Goal: Information Seeking & Learning: Get advice/opinions

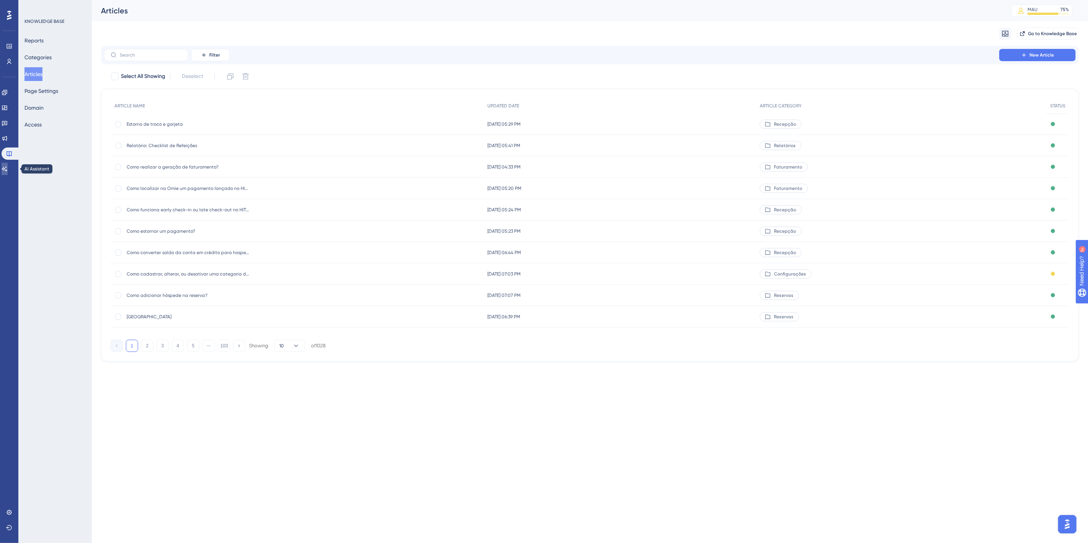
click at [7, 171] on icon at bounding box center [5, 169] width 6 height 6
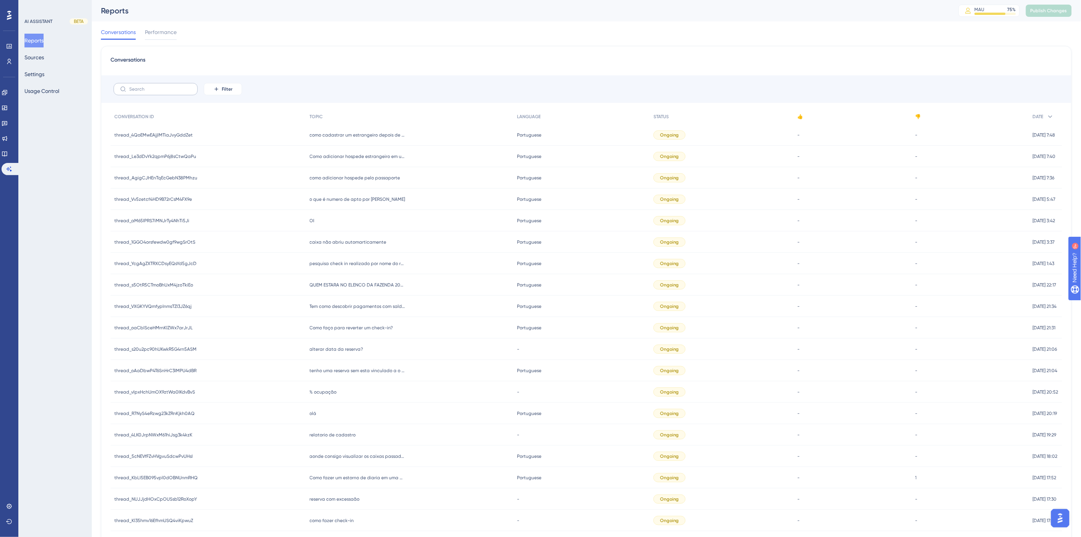
click at [169, 94] on label at bounding box center [156, 89] width 84 height 12
click at [169, 92] on input "text" at bounding box center [160, 88] width 62 height 5
click at [205, 89] on button "Filter" at bounding box center [223, 89] width 38 height 12
drag, startPoint x: 232, startPoint y: 205, endPoint x: 232, endPoint y: 200, distance: 4.6
click at [232, 205] on span "Date Created" at bounding box center [230, 202] width 31 height 9
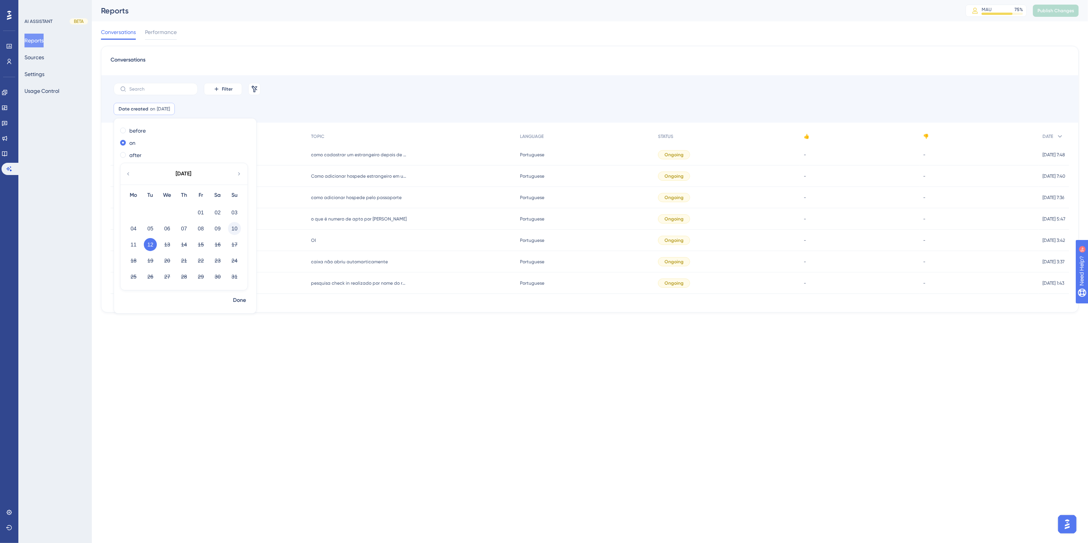
click at [238, 227] on button "10" at bounding box center [234, 228] width 13 height 13
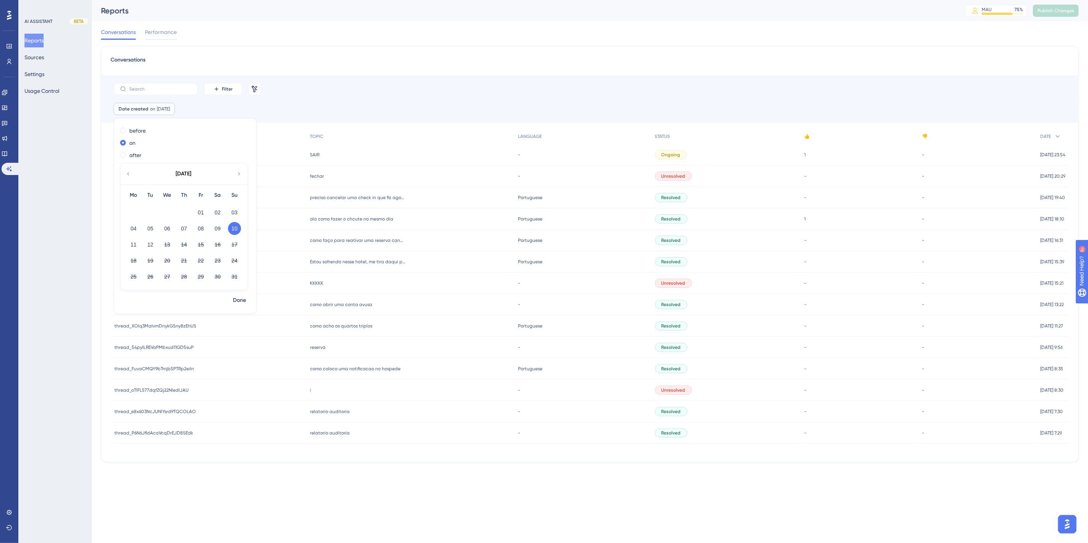
click at [415, 0] on html "Performance Users Engagement Widgets Feedback Product Updates Knowledge Base AI…" at bounding box center [544, 0] width 1088 height 0
click at [169, 111] on span "10 Aug, 2025" at bounding box center [163, 109] width 13 height 6
click at [131, 246] on button "11" at bounding box center [133, 244] width 13 height 13
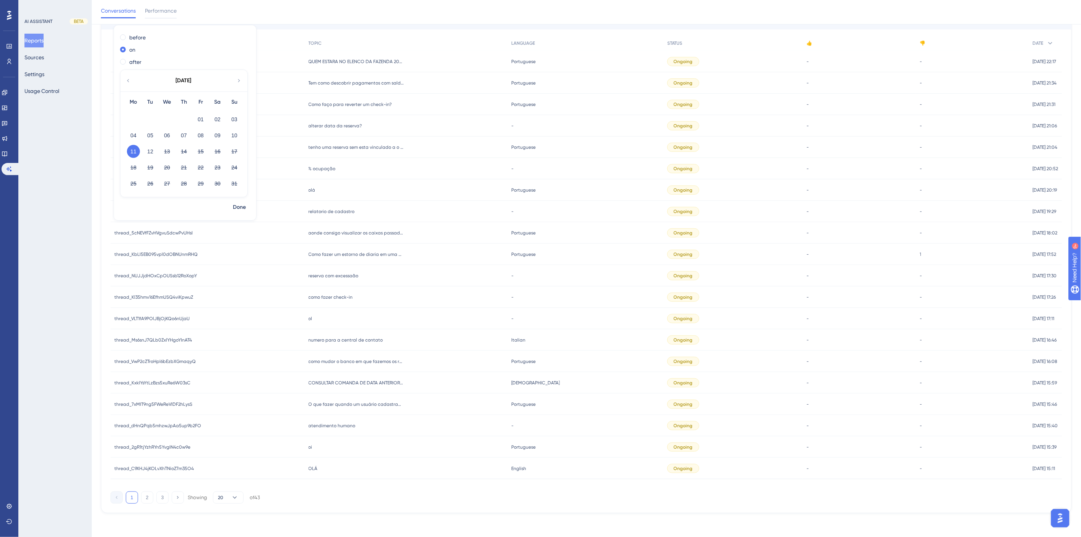
scroll to position [97, 0]
click at [231, 496] on icon at bounding box center [235, 497] width 8 height 8
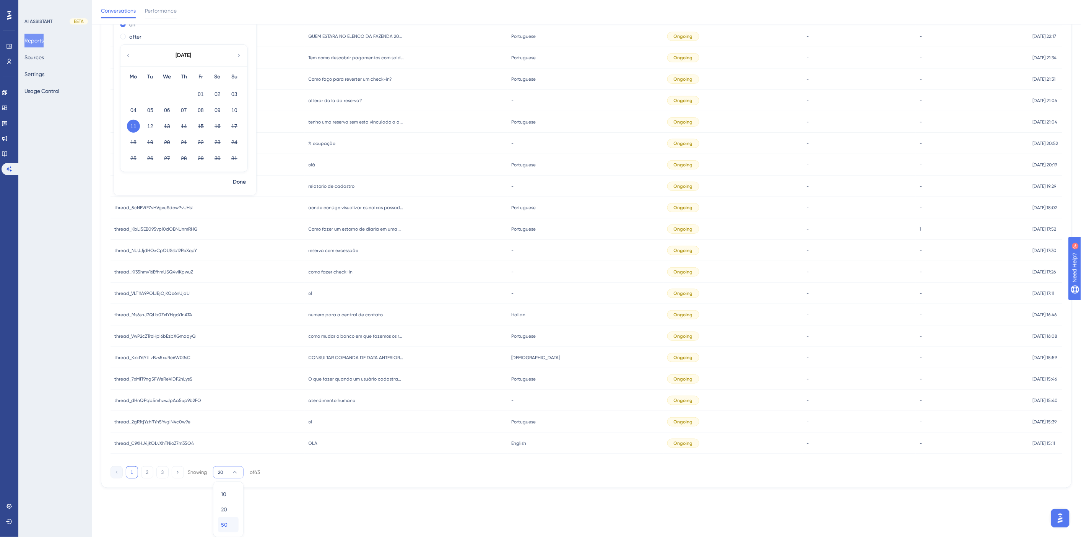
click at [231, 523] on div "50 50" at bounding box center [228, 524] width 15 height 15
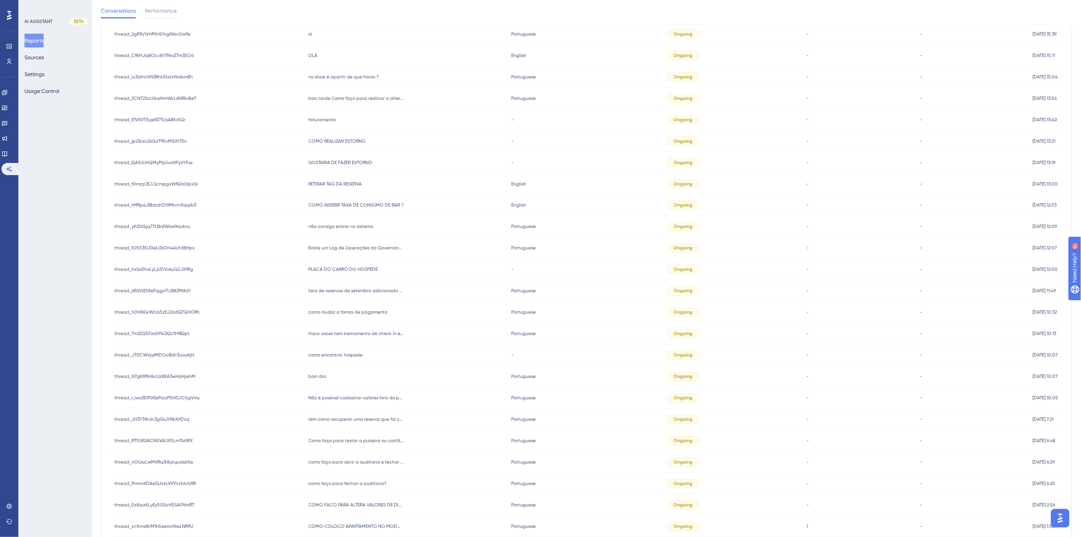
scroll to position [574, 0]
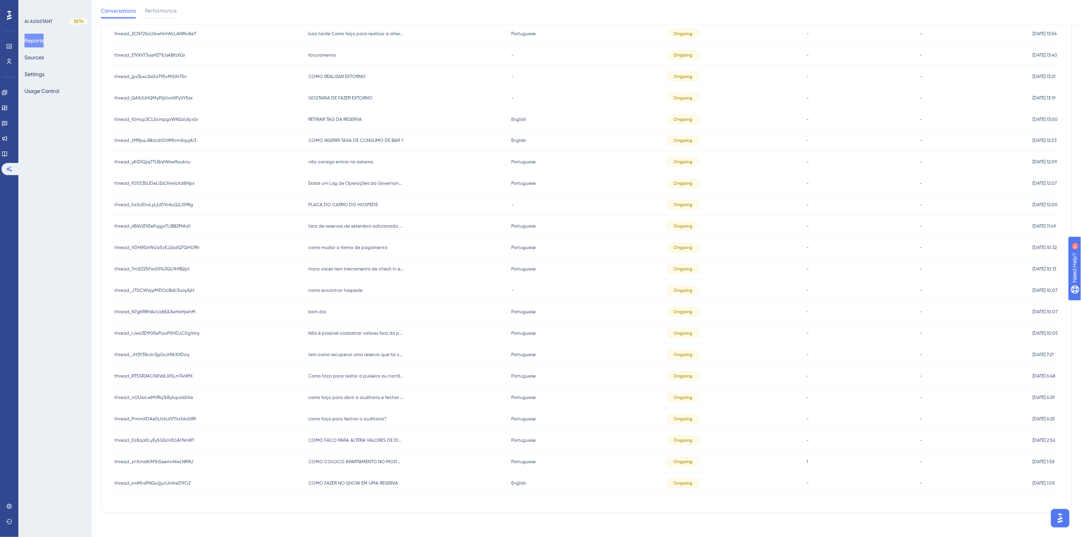
click at [375, 482] on span "COMO FAZER NO SHOW EM UMA RESERVA" at bounding box center [354, 483] width 90 height 6
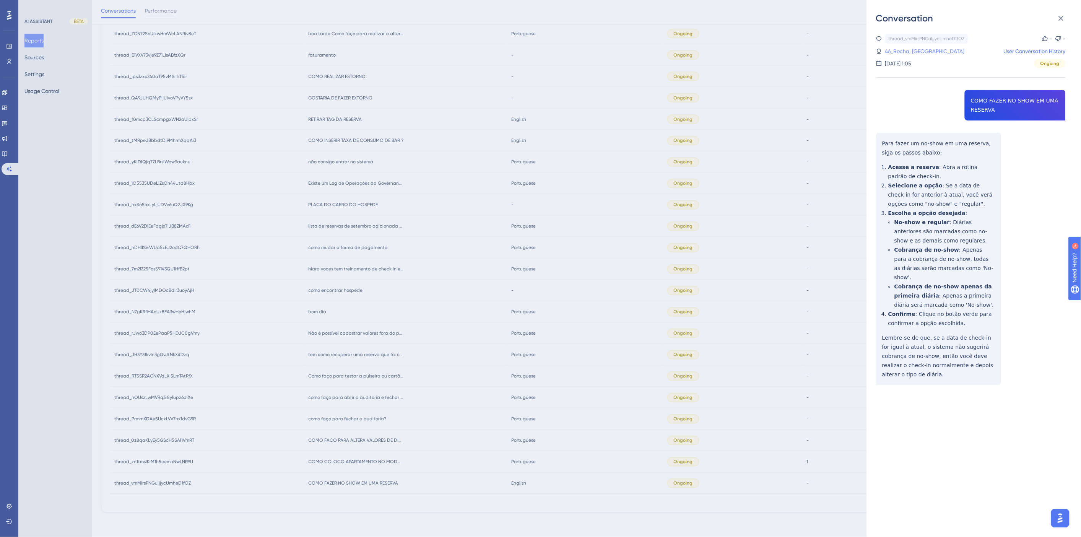
click at [913, 49] on link "46_Rocha, Vitemberg" at bounding box center [925, 51] width 80 height 9
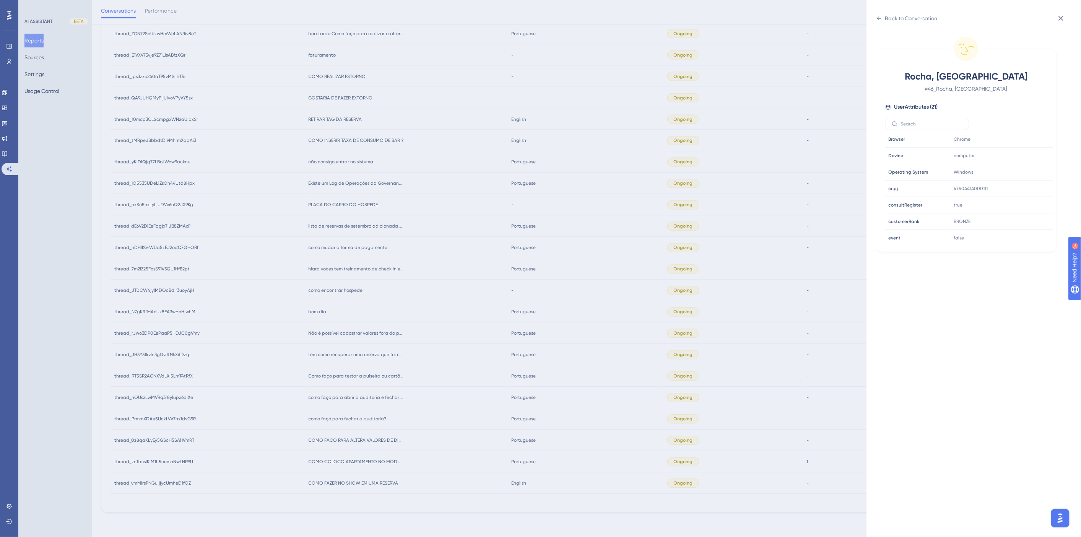
scroll to position [233, 0]
click at [893, 23] on div "Back to Conversation" at bounding box center [907, 18] width 62 height 12
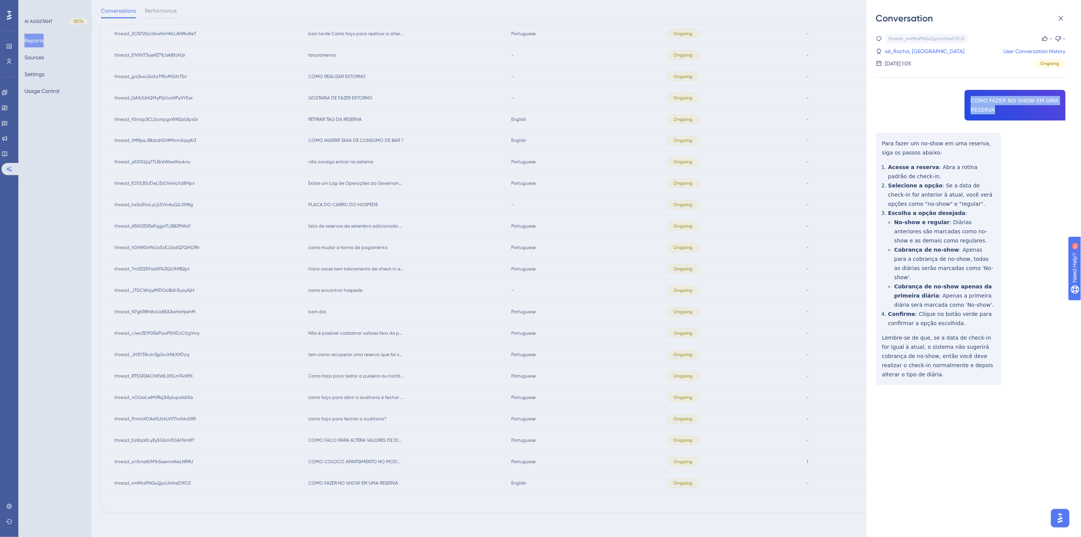
drag, startPoint x: 985, startPoint y: 109, endPoint x: 963, endPoint y: 97, distance: 25.7
click at [963, 97] on div "thread_vmMirsPNGuIjjycUmheD1fOZ Copy - - 46_Rocha, Vitemberg User Conversation …" at bounding box center [971, 229] width 190 height 390
copy span "COMO FAZER NO SHOW EM UMA RESERVA"
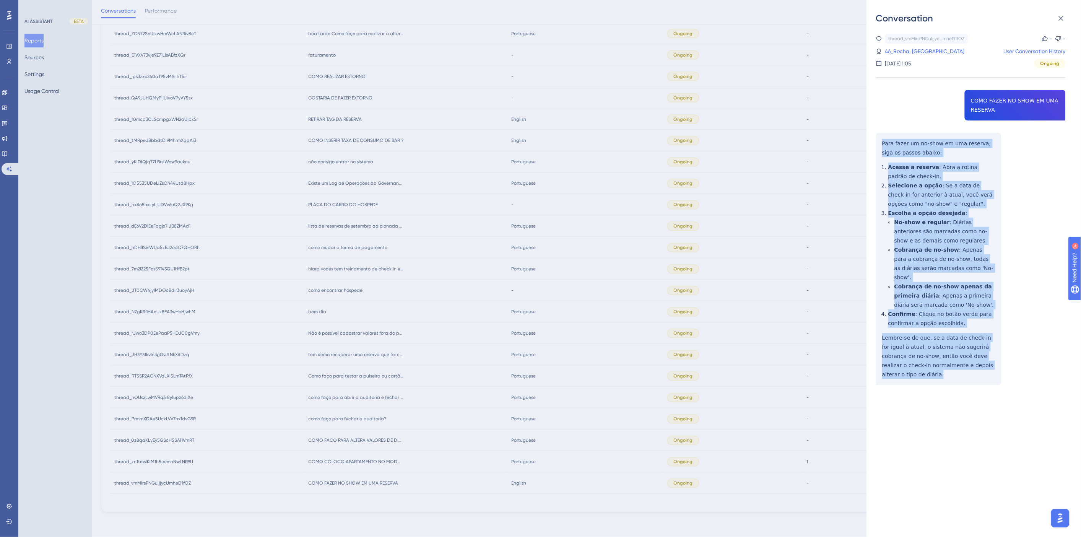
drag, startPoint x: 901, startPoint y: 367, endPoint x: 881, endPoint y: 145, distance: 223.1
click at [881, 145] on div "thread_vmMirsPNGuIjjycUmheD1fOZ Copy - - 46_Rocha, Vitemberg User Conversation …" at bounding box center [971, 229] width 190 height 390
copy div "Para fazer um no-show em uma reserva, siga os passos abaixo: Acesse a reserva :…"
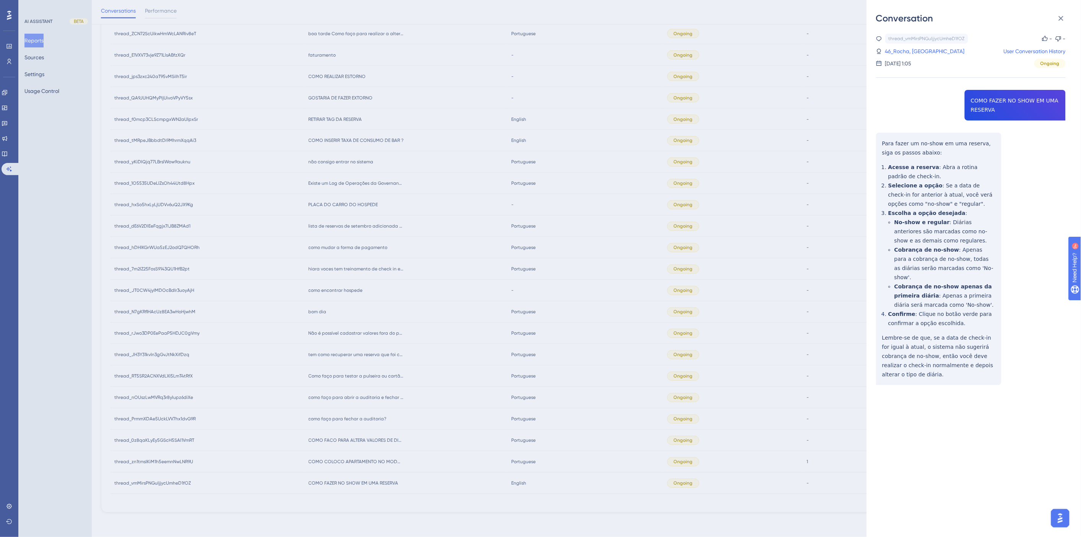
drag, startPoint x: 817, startPoint y: 79, endPoint x: 794, endPoint y: 99, distance: 30.9
click at [817, 79] on div "Conversation thread_vmMirsPNGuIjjycUmheD1fOZ Copy - - 46_Rocha, Vitemberg User …" at bounding box center [540, 268] width 1081 height 537
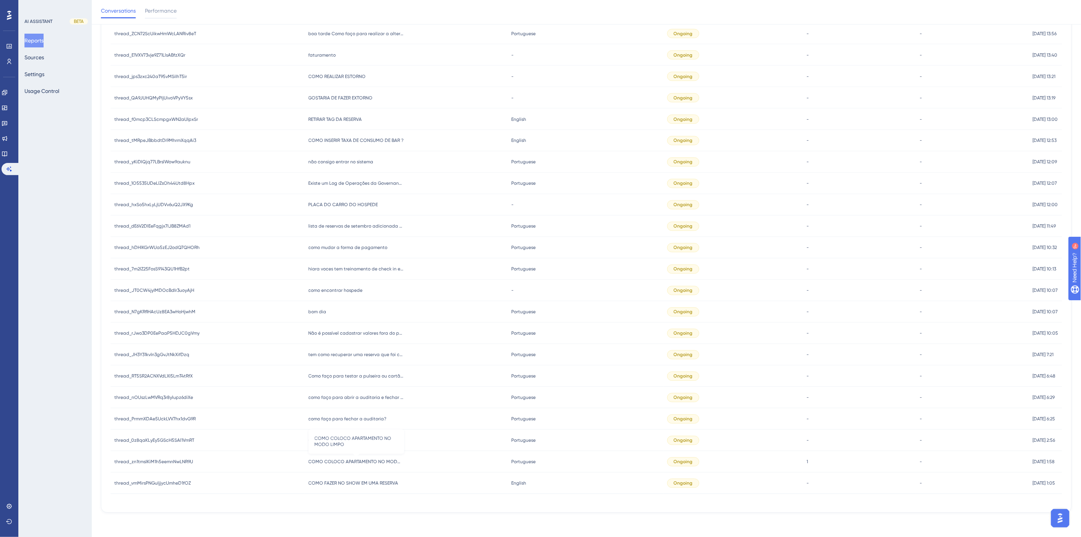
click at [352, 463] on span "COMO COLOCO APARTAMENTO NO MODO LIMPO" at bounding box center [357, 462] width 96 height 6
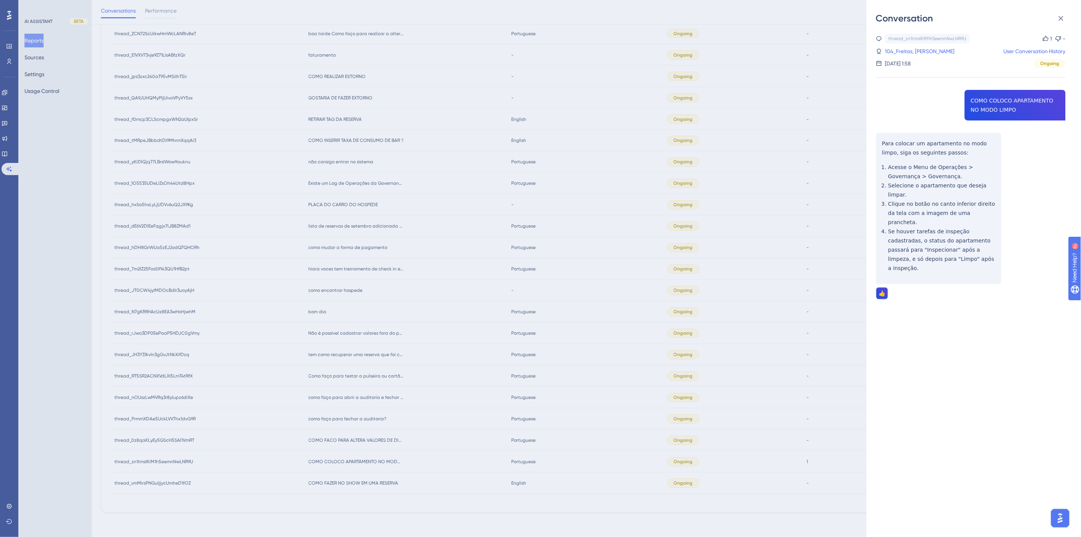
click at [987, 112] on div "thread_zn1tmsIKiM1h5eemnNwLNR9U Copy 1 - 104_Freitas, Lucas User Conversation H…" at bounding box center [971, 186] width 190 height 305
copy span "COMO COLOCO APARTAMENTO NO MODO LIMPO"
click at [924, 52] on link "104_Freitas, Lucas" at bounding box center [920, 51] width 70 height 9
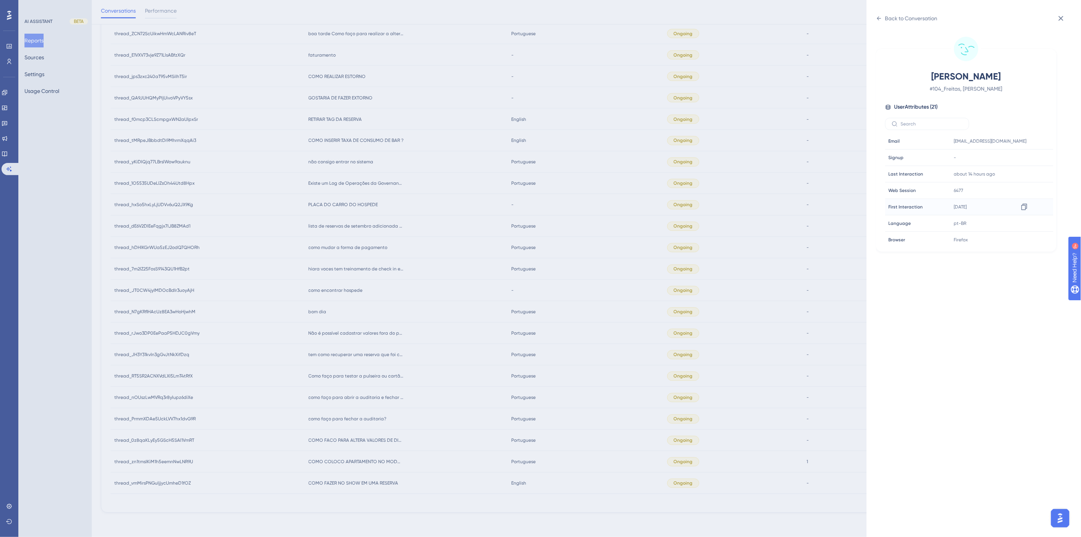
scroll to position [212, 0]
click at [893, 18] on div "Back to Conversation" at bounding box center [911, 18] width 52 height 9
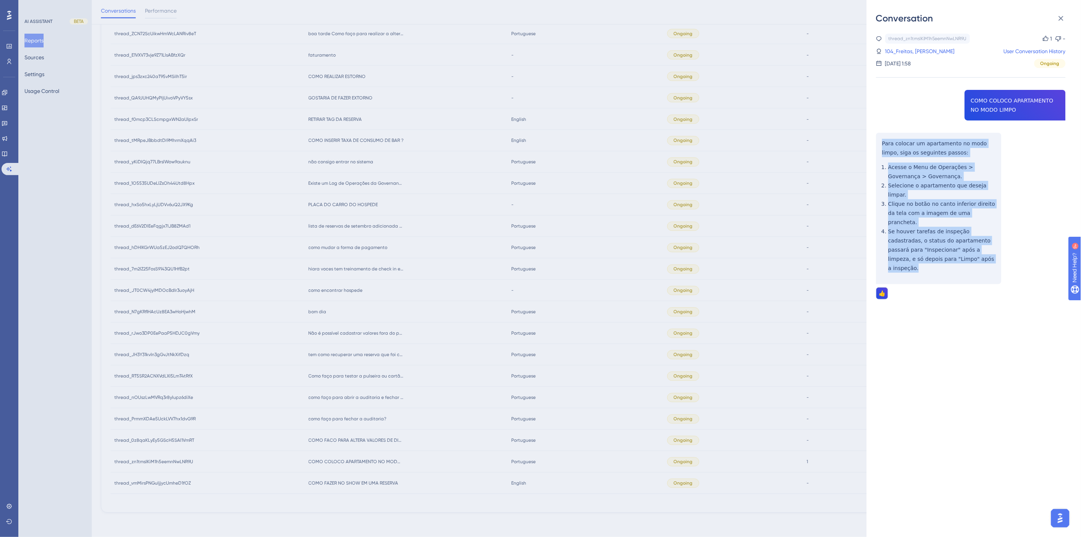
drag, startPoint x: 972, startPoint y: 244, endPoint x: 882, endPoint y: 146, distance: 133.7
click at [882, 146] on div "thread_zn1tmsIKiM1h5eemnNwLNR9U Copy 1 - 104_Freitas, Lucas User Conversation H…" at bounding box center [971, 186] width 190 height 305
copy div "Para colocar um apartamento no modo limpo, siga os seguintes passos: Acesse o M…"
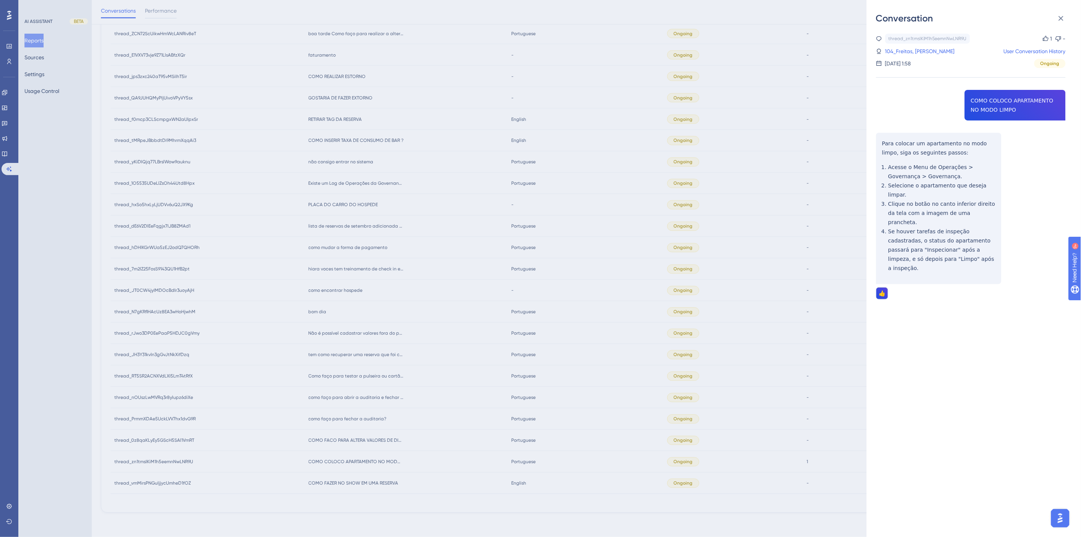
click at [364, 437] on div "Conversation thread_zn1tmsIKiM1h5eemnNwLNR9U Copy 1 - 104_Freitas, Lucas User C…" at bounding box center [540, 268] width 1081 height 537
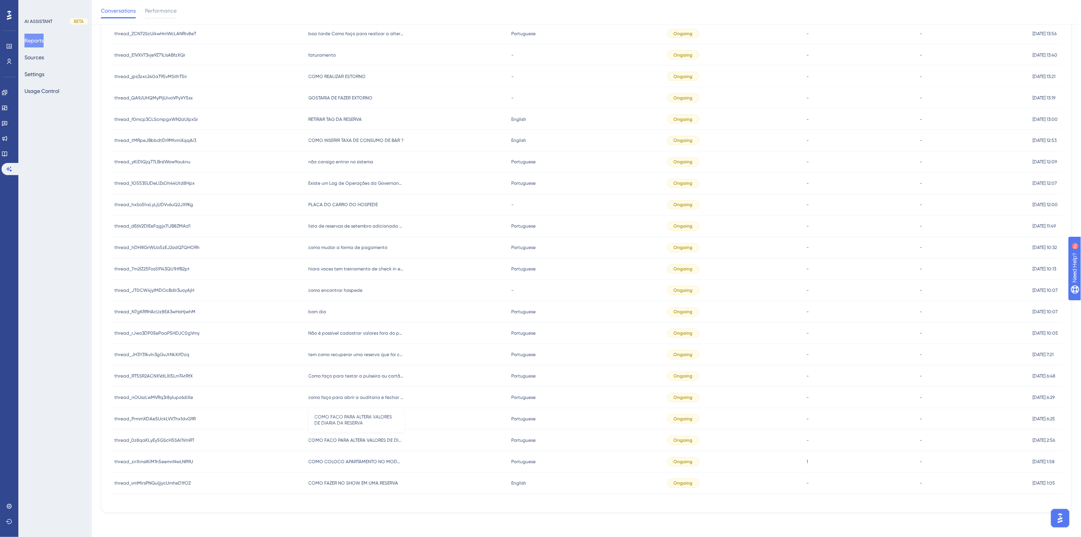
click at [354, 440] on span "COMO FACO PARA ALTERA VALORES DE DIARIA DA RESERVA" at bounding box center [357, 440] width 96 height 6
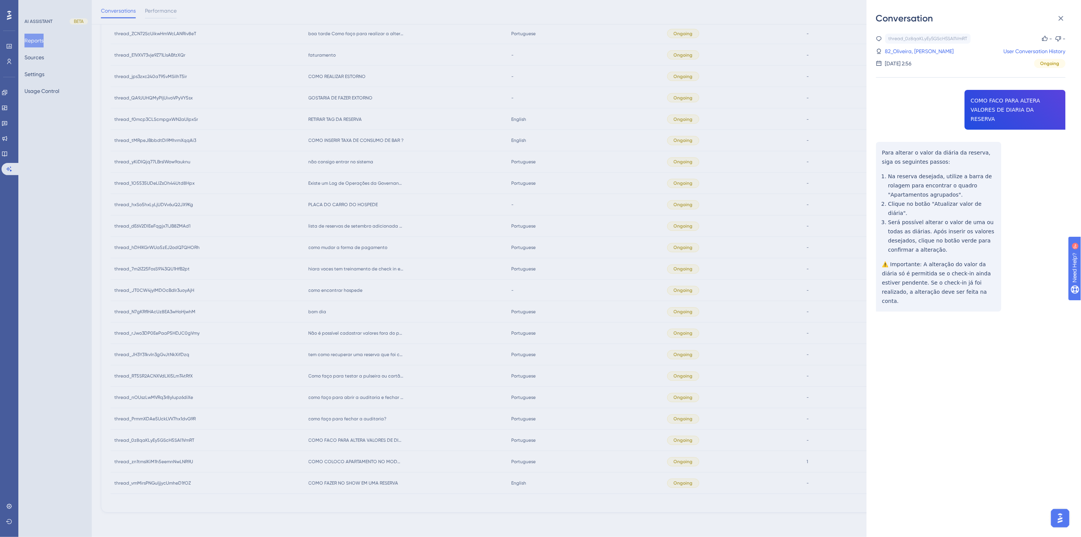
click at [985, 109] on div "thread_0z8qaKLyEy5GScH5SAl1VmRT Copy - - 82_Oliveira, Gabriel Castro User Conve…" at bounding box center [971, 192] width 190 height 317
copy span "COMO FACO PARA ALTERA VALORES DE DIARIA DA RESERVA"
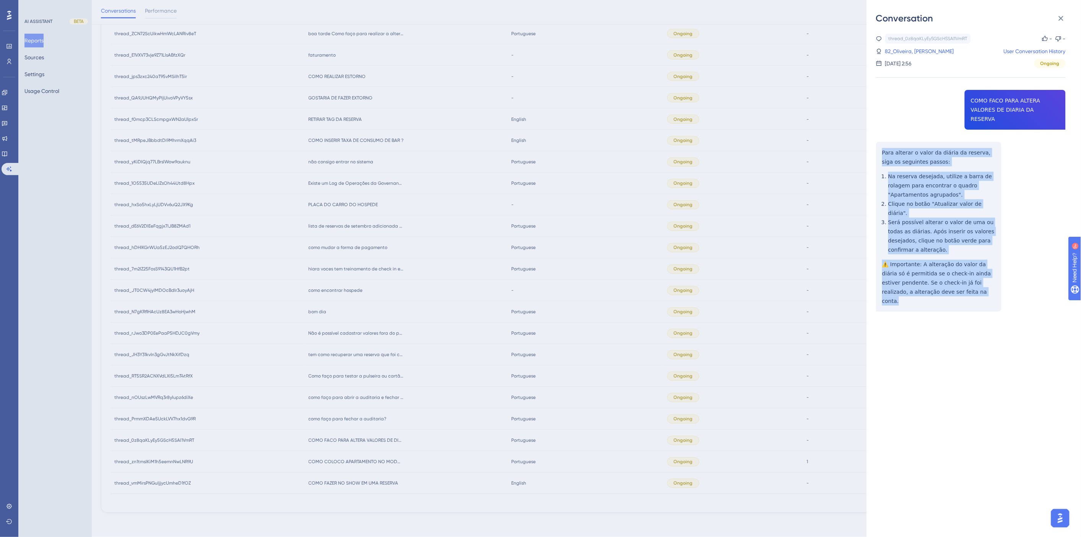
drag, startPoint x: 972, startPoint y: 273, endPoint x: 877, endPoint y: 147, distance: 158.1
click at [877, 147] on div "thread_0z8qaKLyEy5GScH5SAl1VmRT Copy - - 82_Oliveira, Gabriel Castro User Conve…" at bounding box center [971, 192] width 190 height 317
copy div "Para alterar o valor da diária da reserva, siga os seguintes passos: Na reserva…"
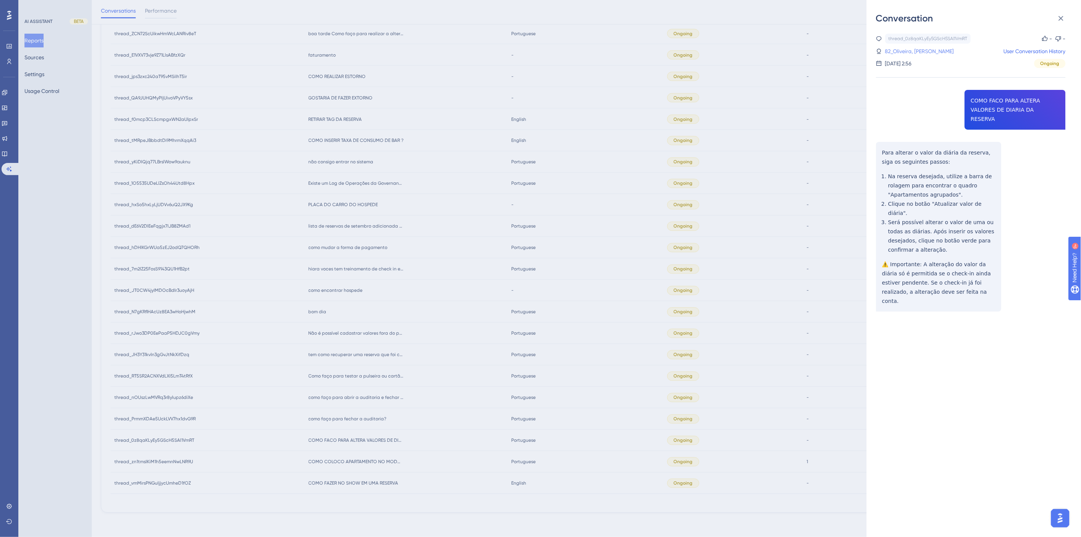
click at [919, 52] on link "82_Oliveira, Gabriel Castro" at bounding box center [919, 51] width 69 height 9
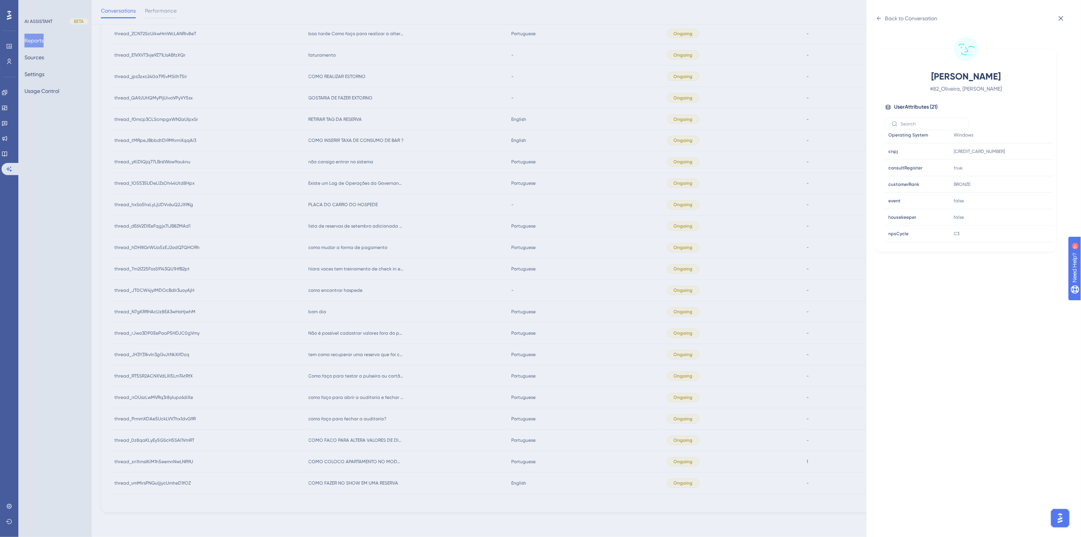
scroll to position [233, 0]
click at [711, 264] on div "Back to Conversation Oliveira, Gabriel Castro # 82_Oliveira, Gabriel Castro Use…" at bounding box center [540, 268] width 1081 height 537
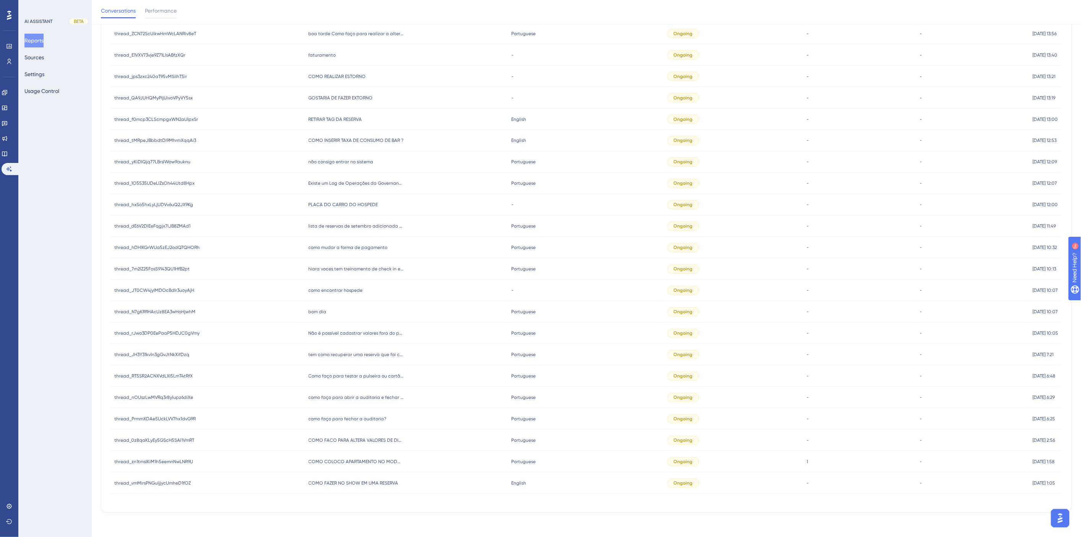
click at [343, 419] on span "como faço para fechar a auditoria?" at bounding box center [348, 419] width 78 height 6
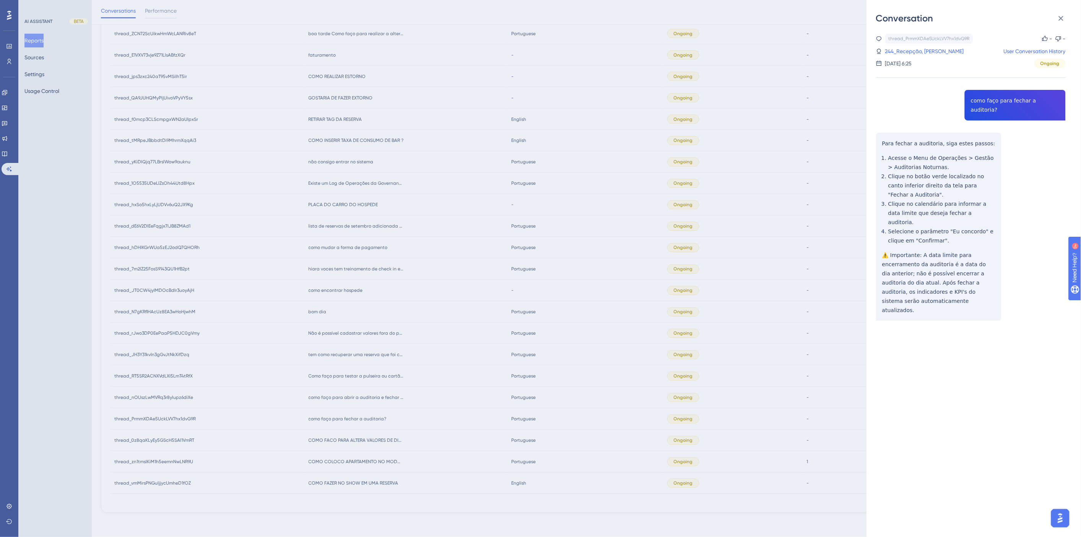
click at [1003, 102] on div "thread_PrmmXDAe5UckLVV7hx1dvG9R Copy - - 244_Recepção, Claudio User Conversatio…" at bounding box center [971, 197] width 190 height 326
copy span "como faço para fechar a auditoria?"
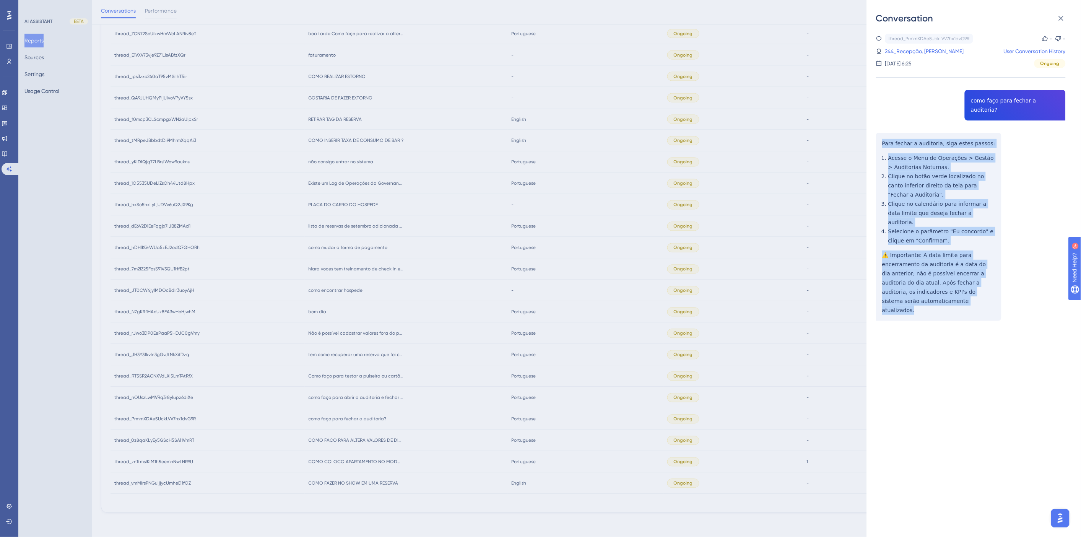
drag, startPoint x: 966, startPoint y: 283, endPoint x: 881, endPoint y: 138, distance: 168.1
click at [881, 138] on div "thread_PrmmXDAe5UckLVV7hx1dvG9R Copy - - 244_Recepção, Claudio User Conversatio…" at bounding box center [971, 197] width 190 height 326
copy div "Para fechar a auditoria, siga estes passos: Acesse o Menu de Operações > Gestão…"
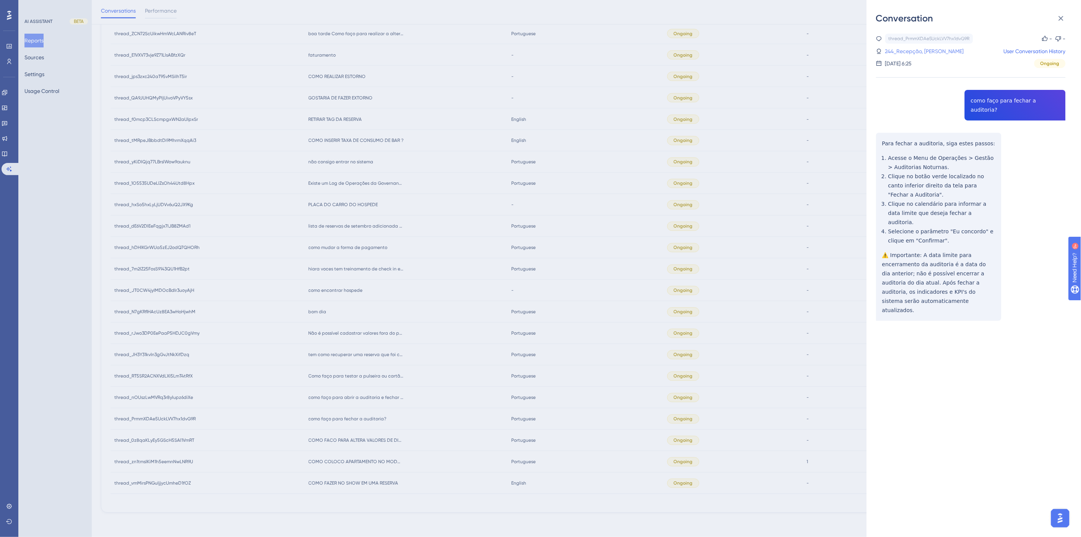
click at [914, 55] on link "244_Recepção, Claudio" at bounding box center [924, 51] width 79 height 9
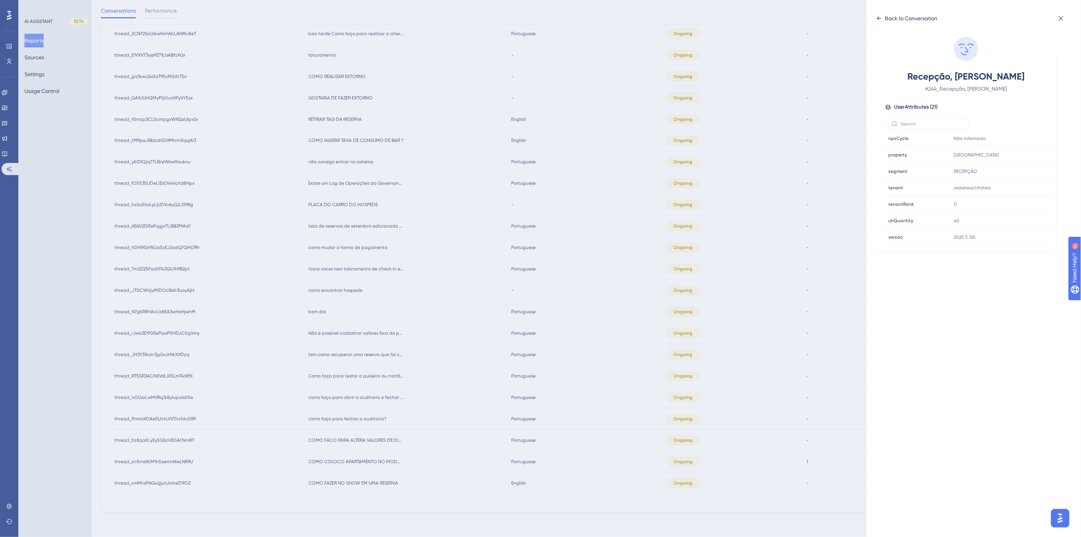
click at [882, 15] on div "Back to Conversation" at bounding box center [907, 18] width 62 height 12
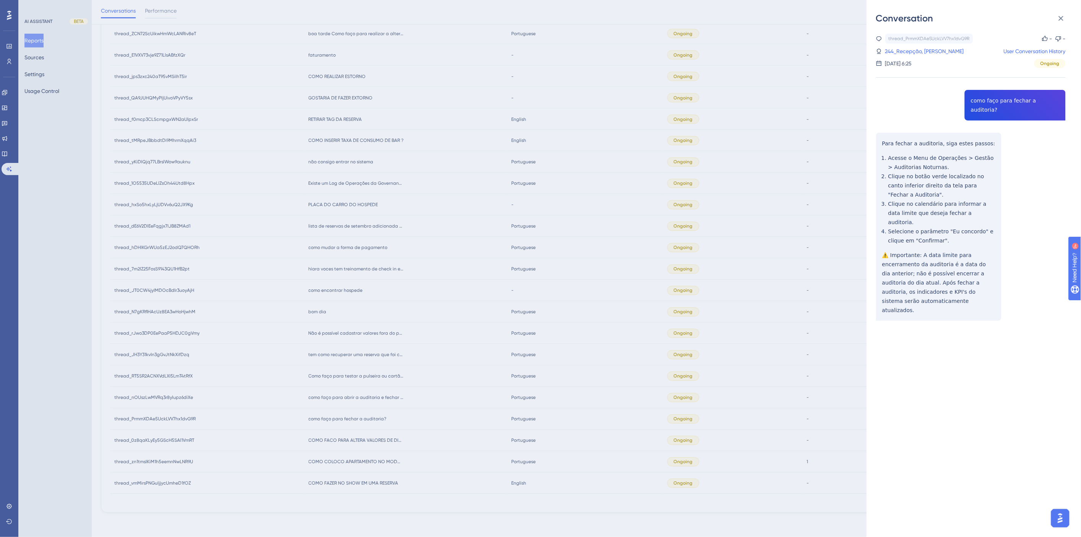
click at [800, 98] on div "Conversation thread_PrmmXDAe5UckLVV7hx1dvG9R Copy - - 244_Recepção, Claudio Use…" at bounding box center [540, 268] width 1081 height 537
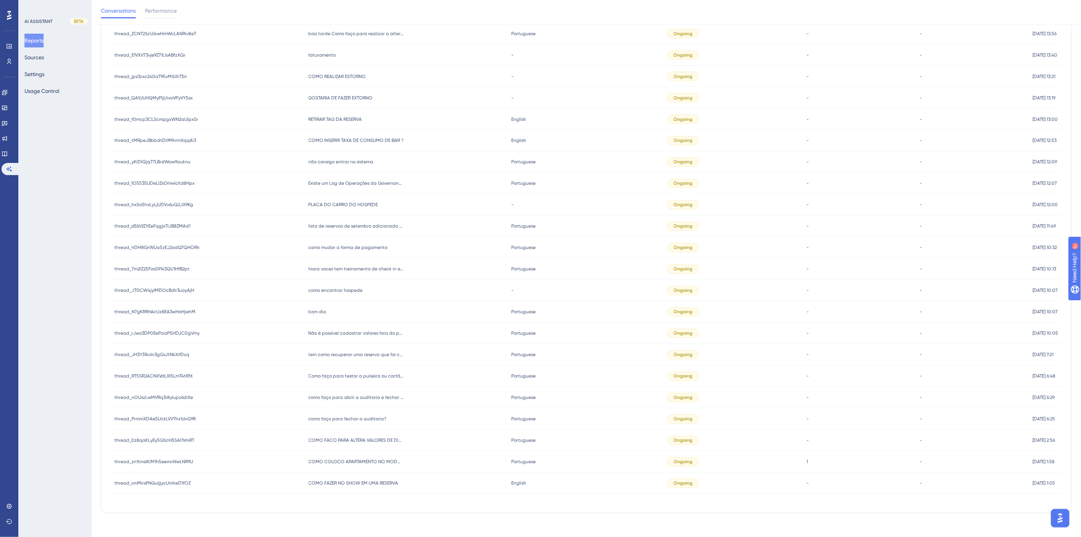
click at [384, 402] on div "como faço para abrir a auditoria e fechar na data certa? como faço para abrir a…" at bounding box center [406, 397] width 203 height 21
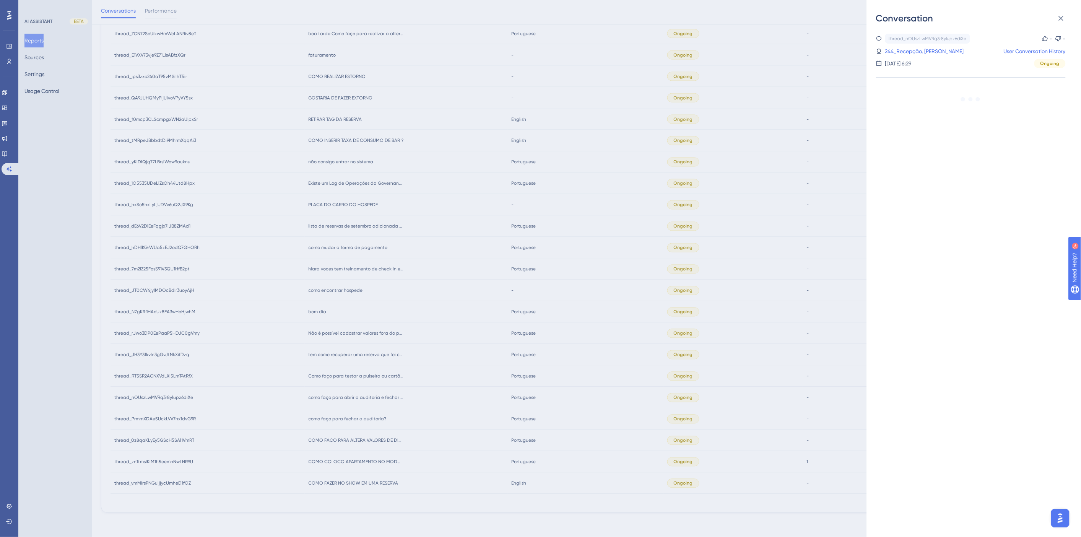
click at [587, 379] on div "Conversation thread_nOUszLwMVRq3r8ylupz6diXe Copy - - 244_Recepção, Claudio Use…" at bounding box center [540, 268] width 1081 height 537
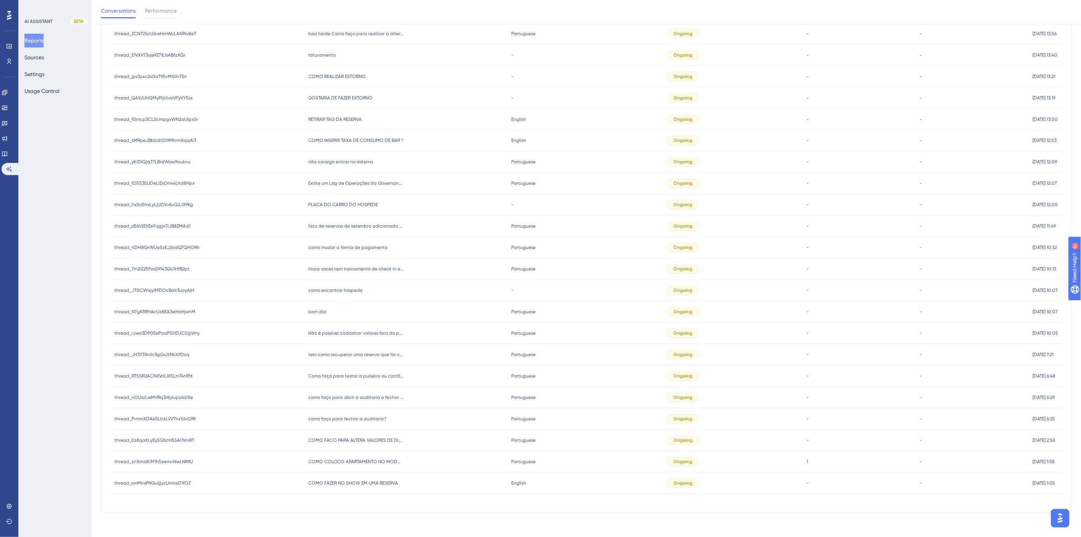
click at [377, 422] on div "como faço para fechar a auditoria? como faço para fechar a auditoria?" at bounding box center [406, 418] width 203 height 21
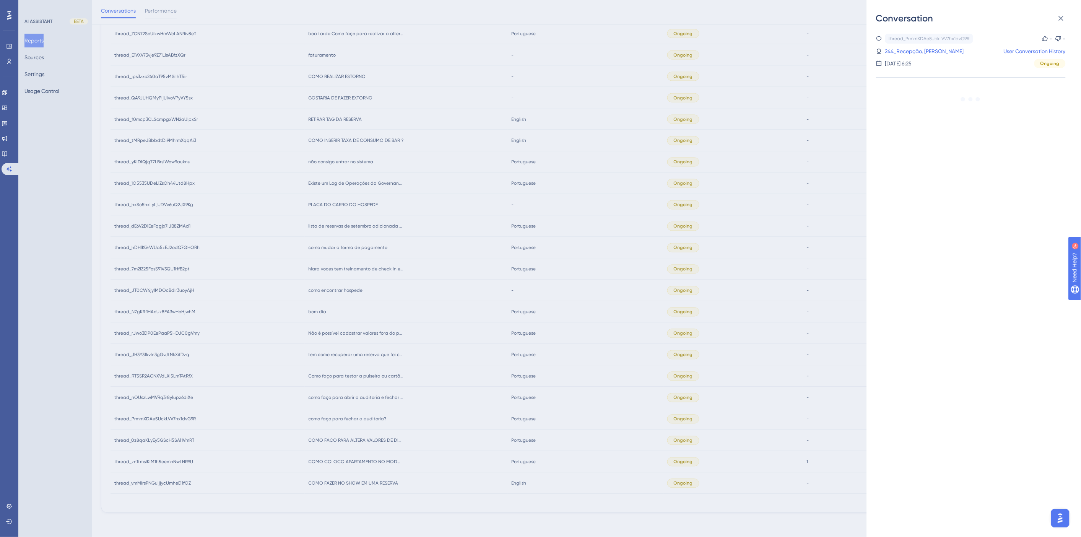
click at [704, 326] on div "Conversation thread_PrmmXDAe5UckLVV7hx1dvG9R Copy - - 244_Recepção, Claudio Use…" at bounding box center [540, 268] width 1081 height 537
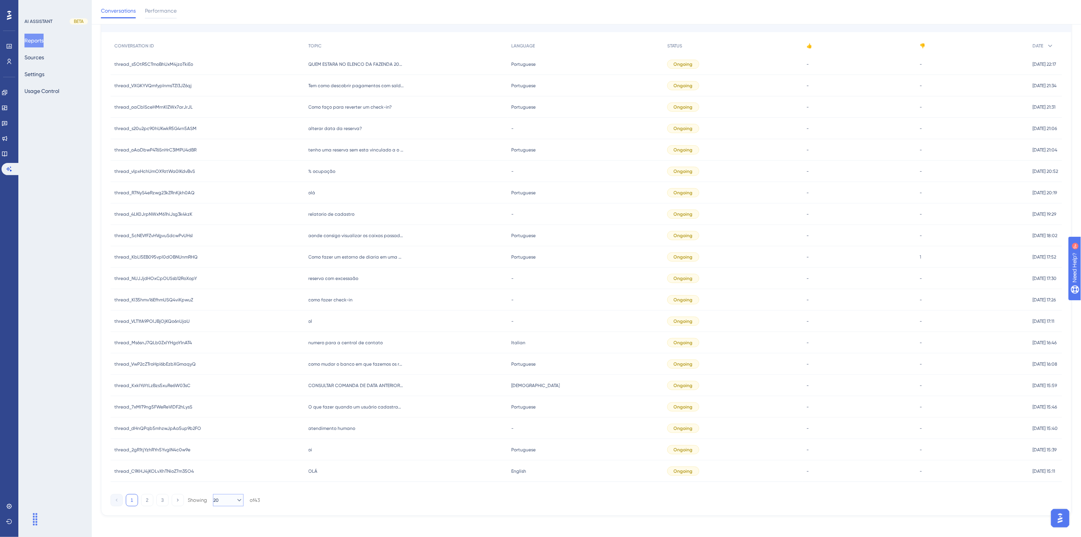
click at [225, 498] on button "20" at bounding box center [228, 500] width 31 height 12
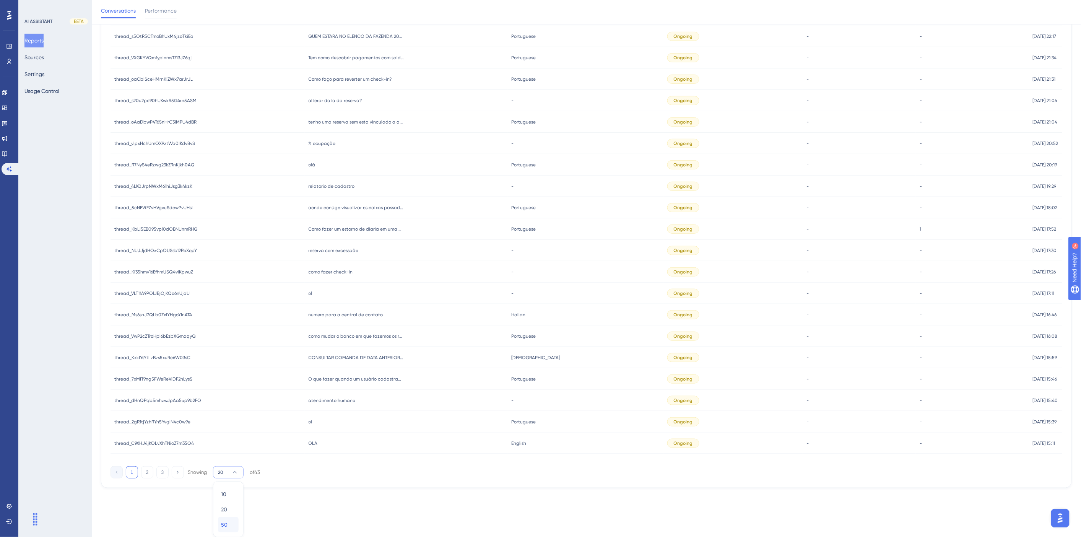
click at [228, 525] on div "50 50" at bounding box center [228, 524] width 15 height 15
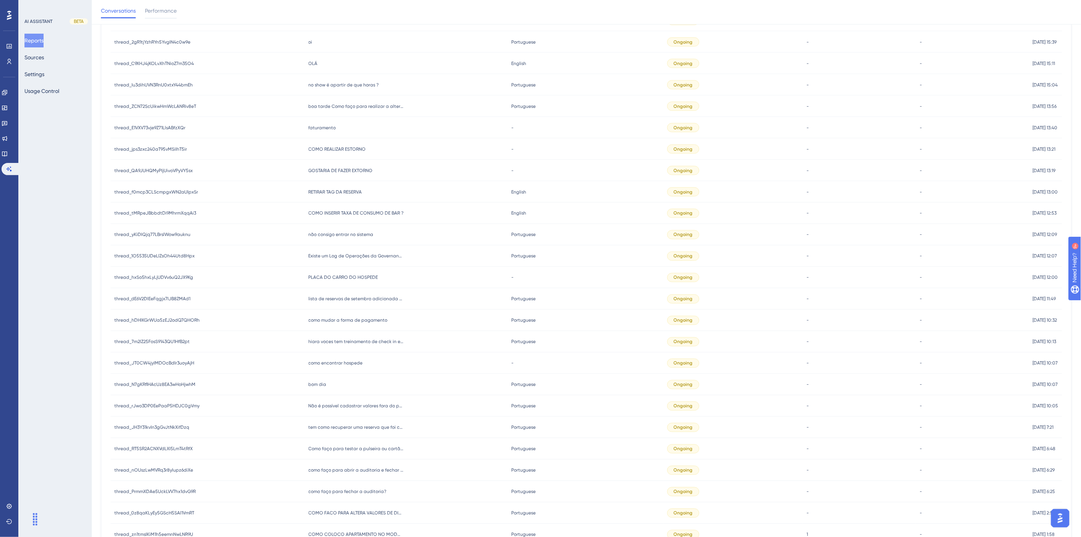
scroll to position [574, 0]
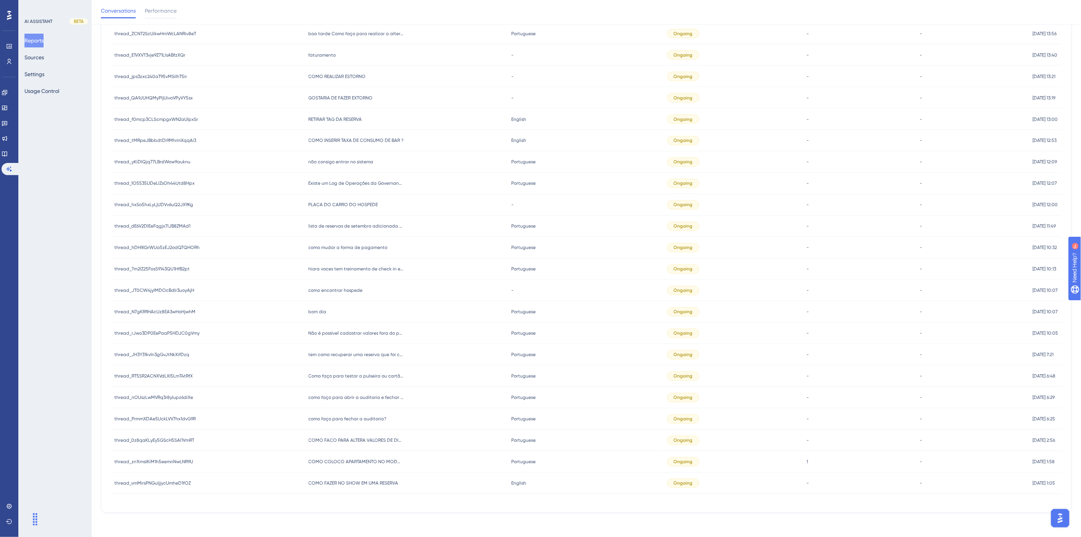
click at [366, 418] on span "como faço para fechar a auditoria?" at bounding box center [348, 419] width 78 height 6
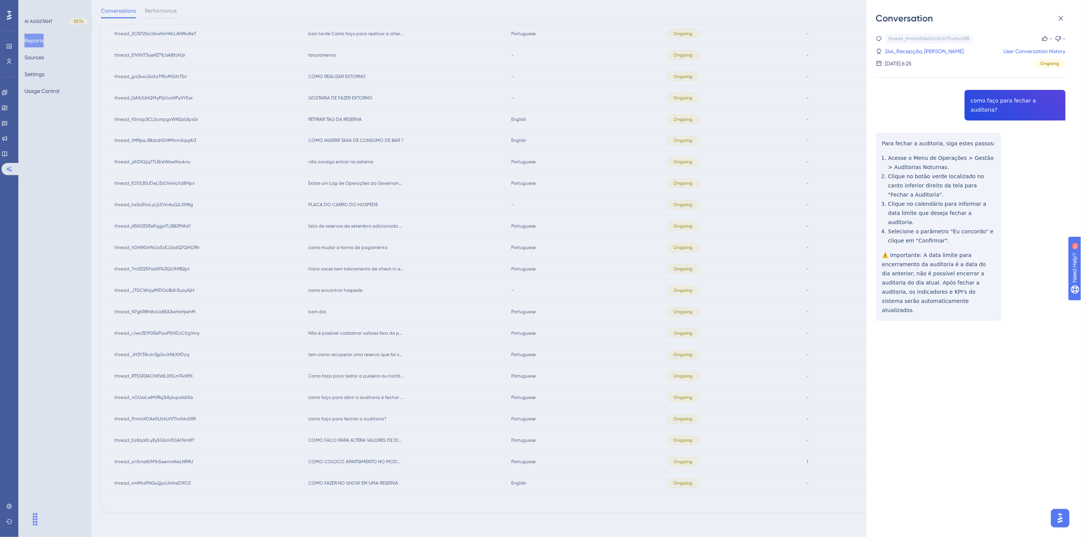
click at [479, 373] on div "Conversation thread_PrmmXDAe5UckLVV7hx1dvG9R Copy - - 244_Recepção, Claudio Use…" at bounding box center [540, 268] width 1081 height 537
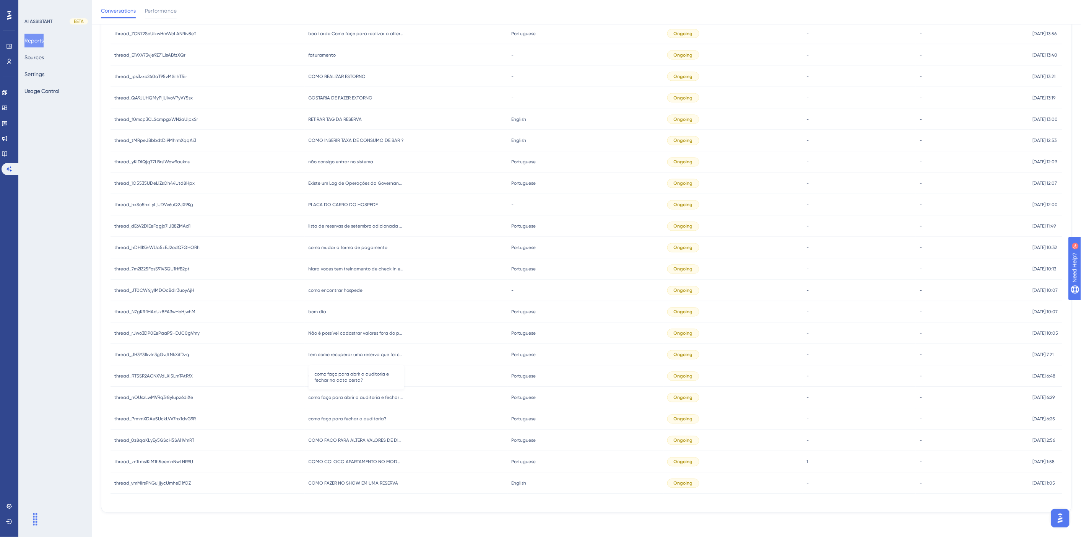
click at [393, 397] on span "como faço para abrir a auditoria e fechar na data certa?" at bounding box center [357, 398] width 96 height 6
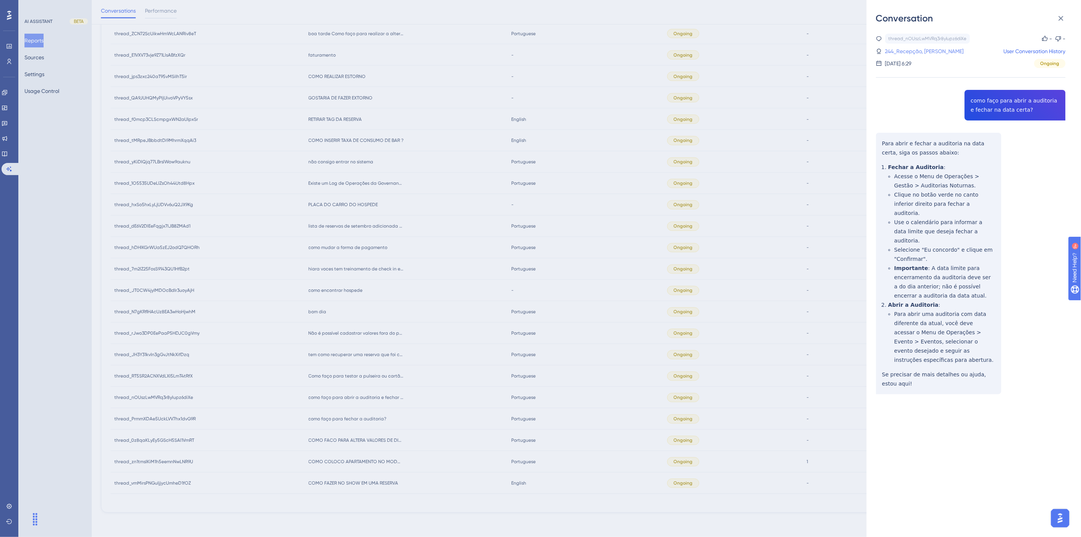
click at [928, 52] on link "244_Recepção, Claudio" at bounding box center [924, 51] width 79 height 9
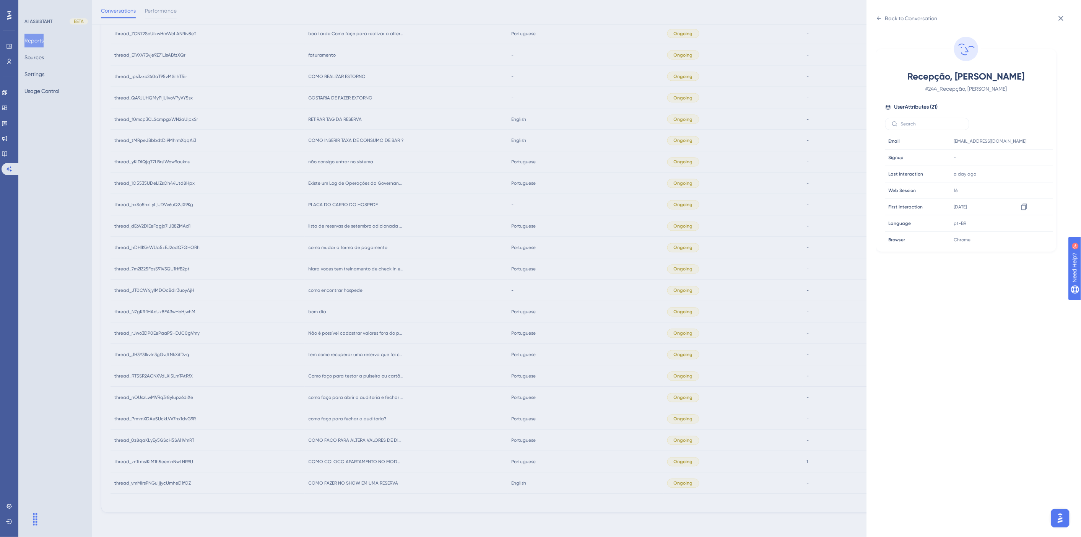
scroll to position [212, 0]
click at [884, 22] on div "Back to Conversation" at bounding box center [907, 18] width 62 height 12
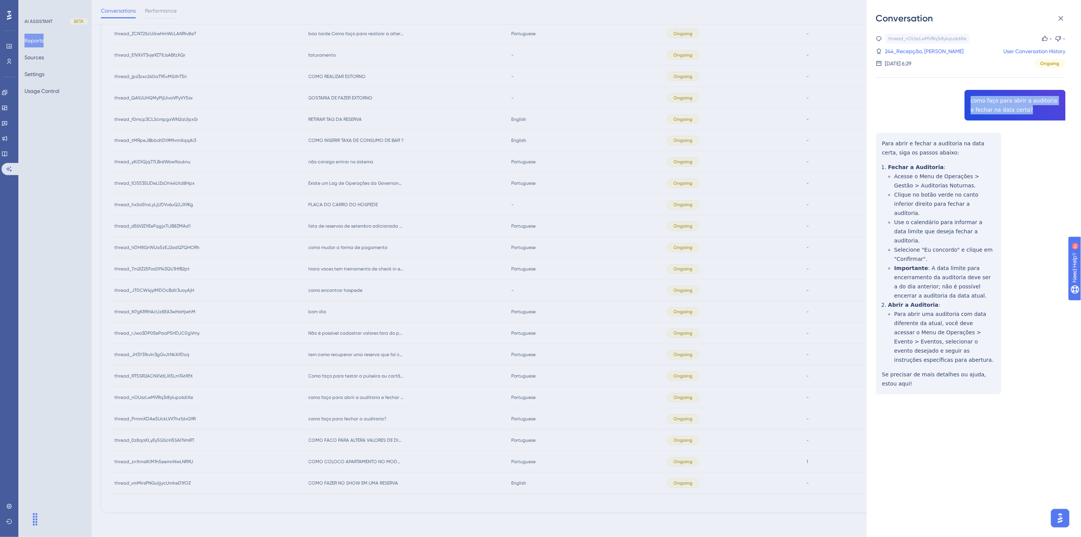
drag, startPoint x: 1024, startPoint y: 112, endPoint x: 968, endPoint y: 100, distance: 56.7
click at [968, 100] on div "thread_nOUszLwMVRq3r8ylupz6diXe Copy - - 244_Recepção, Claudio User Conversatio…" at bounding box center [971, 234] width 190 height 400
copy span "como faço para abrir a auditoria e fechar na data certa?"
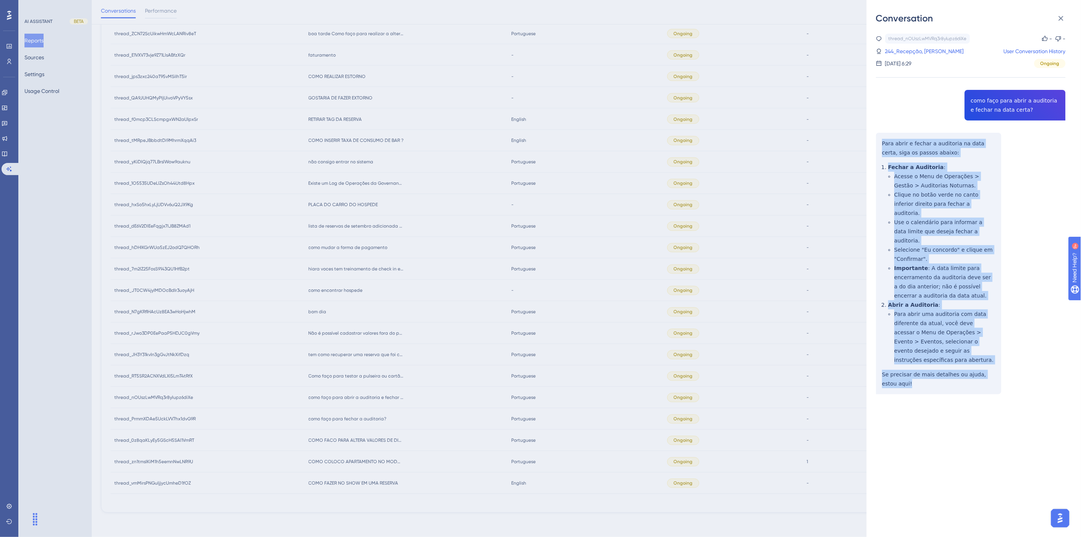
drag, startPoint x: 901, startPoint y: 359, endPoint x: 882, endPoint y: 143, distance: 216.1
click at [882, 143] on div "thread_nOUszLwMVRq3r8ylupz6diXe Copy - - 244_Recepção, Claudio User Conversatio…" at bounding box center [971, 234] width 190 height 400
copy div "Para abrir e fechar a auditoria na data certa, siga os passos abaixo: Fechar a …"
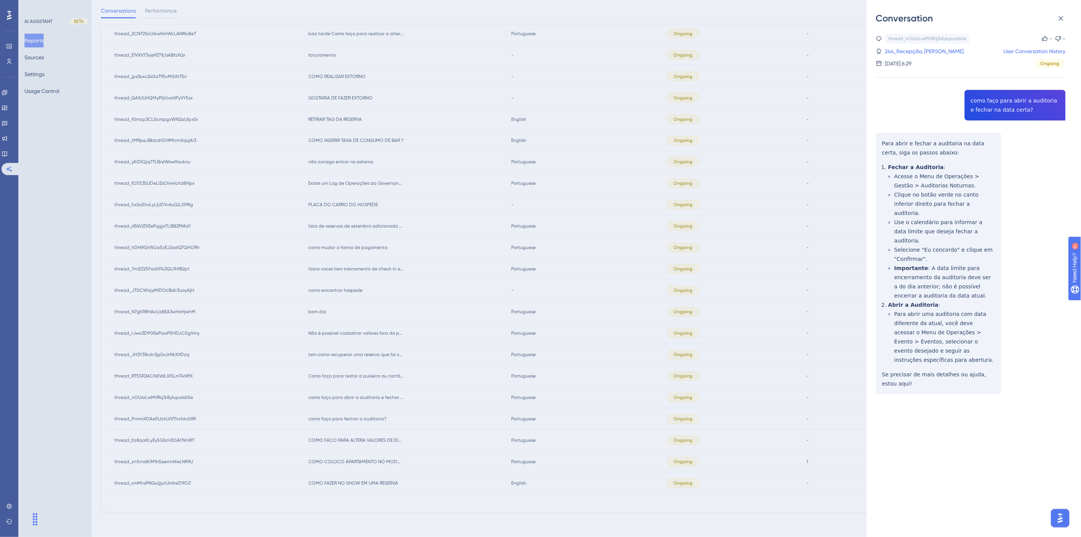
click at [426, 367] on div "Conversation thread_nOUszLwMVRq3r8ylupz6diXe Copy - - 244_Recepção, Claudio Use…" at bounding box center [540, 268] width 1081 height 537
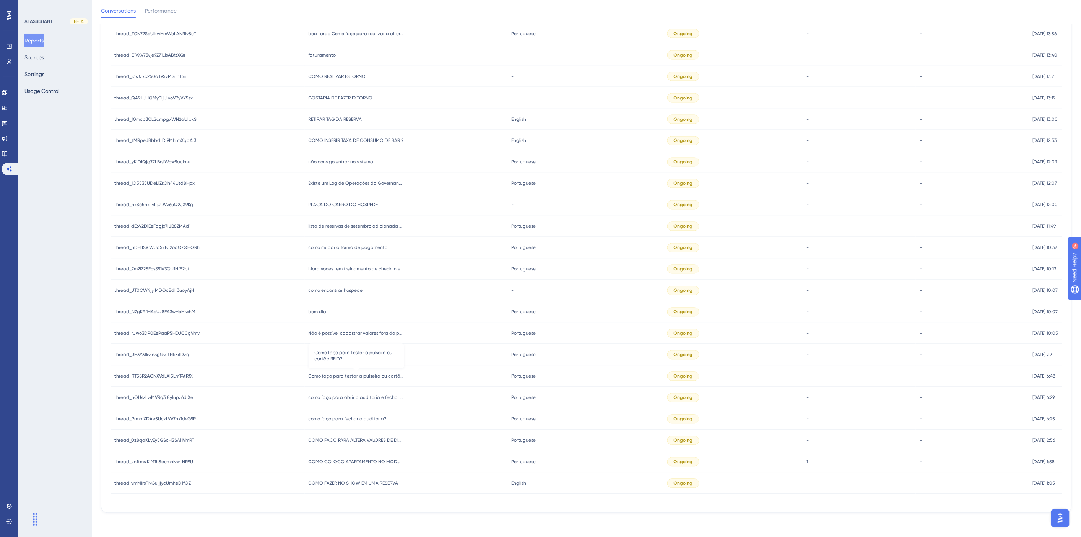
click at [381, 376] on span "Como faço para testar a pulseira ou cartão RFID?" at bounding box center [357, 376] width 96 height 6
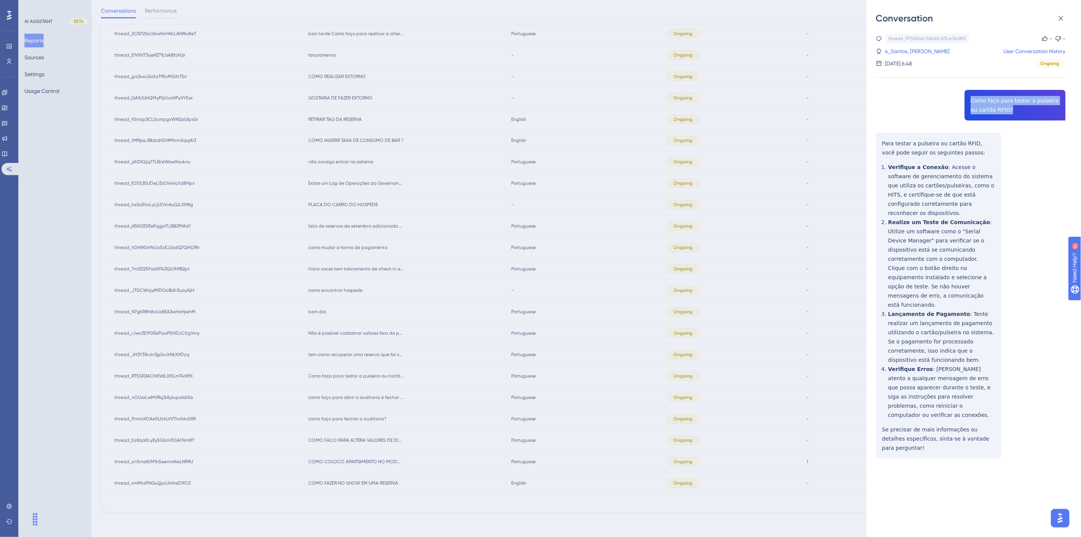
drag, startPoint x: 998, startPoint y: 110, endPoint x: 969, endPoint y: 98, distance: 32.2
click at [969, 98] on div "thread_RT5SR2ACNXVdLXI5LmT4tRfX Copy - - 4_Santos, Robenildo User Conversation …" at bounding box center [971, 266] width 190 height 464
copy span "Como faço para testar a pulseira ou cartão RFID?"
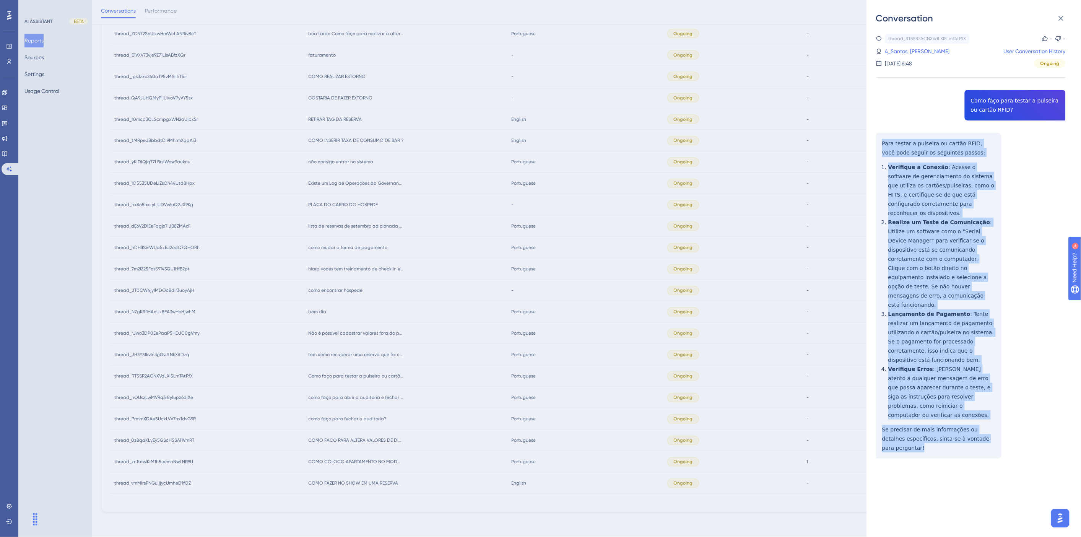
drag, startPoint x: 995, startPoint y: 392, endPoint x: 881, endPoint y: 143, distance: 274.0
click at [881, 143] on div "thread_RT5SR2ACNXVdLXI5LmT4tRfX Copy - - 4_Santos, Robenildo User Conversation …" at bounding box center [971, 266] width 190 height 464
copy div "Para testar a pulseira ou cartão RFID, você pode seguir os seguintes passos: Ve…"
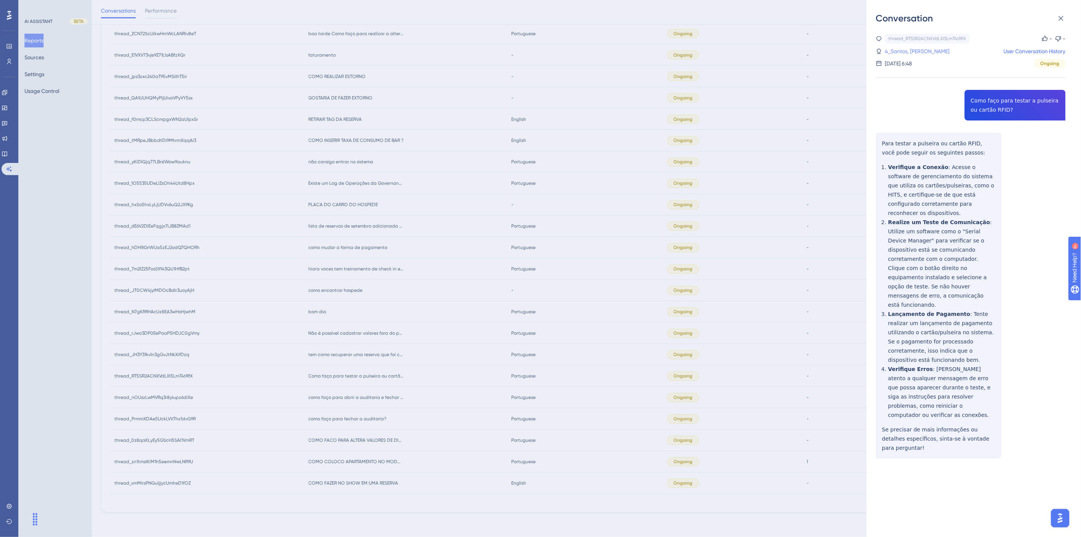
click at [907, 51] on link "4_Santos, Robenildo" at bounding box center [917, 51] width 65 height 9
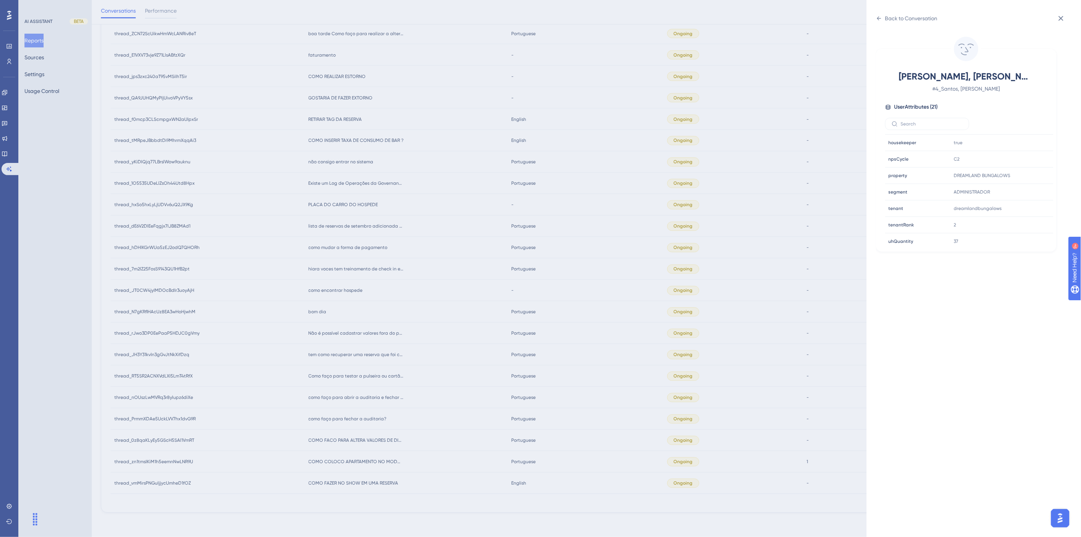
click at [517, 291] on div "Back to Conversation Santos, Robenildo # 4_Santos, Robenildo User Attributes ( …" at bounding box center [540, 268] width 1081 height 537
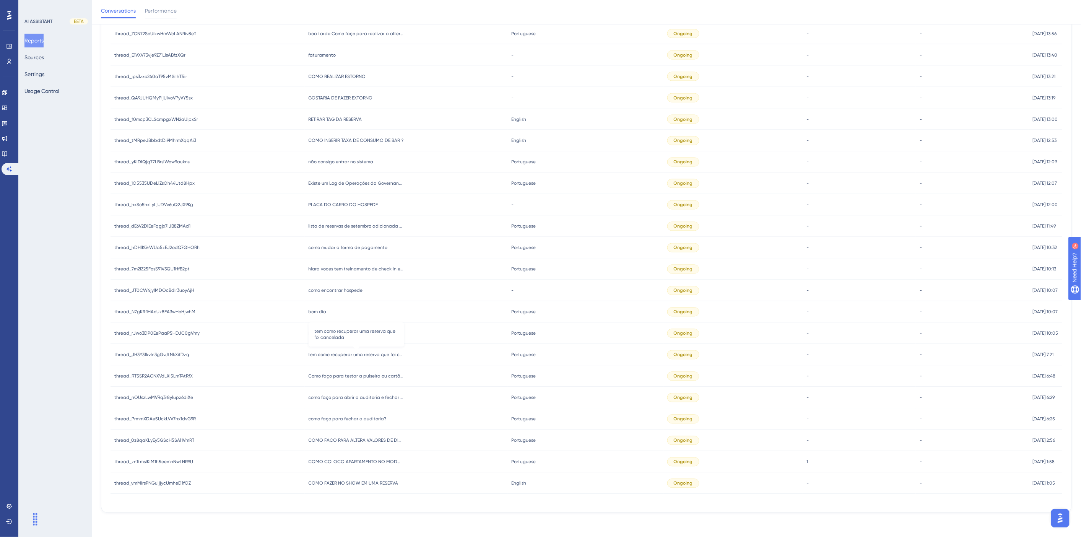
click at [371, 353] on span "tem como recuperar uma reserva que foi cancelada" at bounding box center [357, 355] width 96 height 6
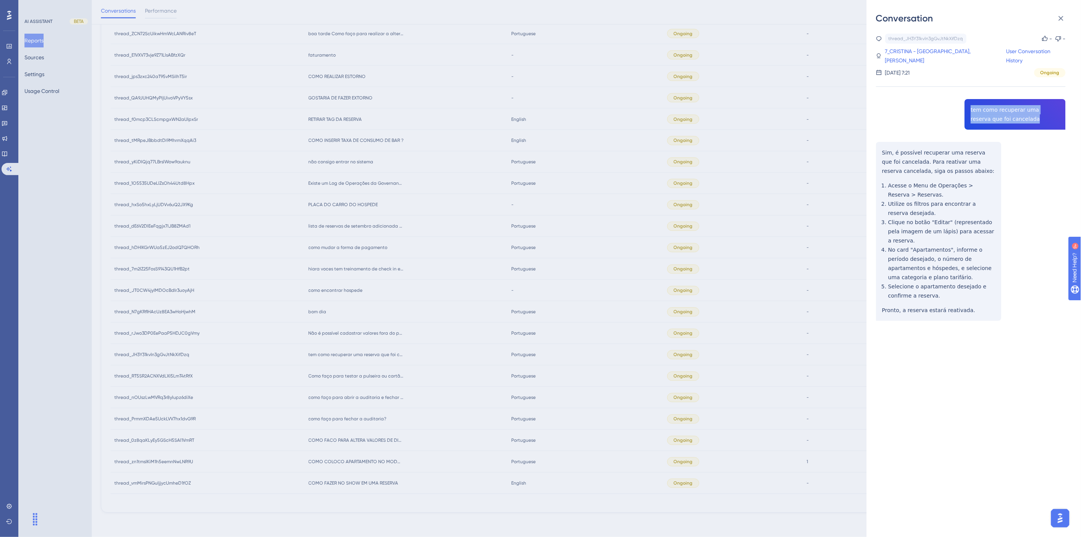
drag, startPoint x: 1008, startPoint y: 119, endPoint x: 964, endPoint y: 109, distance: 45.4
click at [964, 109] on div "thread_JH3Y31kvIn3gGvJtNkXifDzq Copy - - 7_CRISTINA - GRANDE HOTEL HAVANA, JESS…" at bounding box center [971, 197] width 190 height 326
copy span "tem como recuperar uma reserva que foi cancelada"
click at [902, 55] on link "7_CRISTINA - GRANDE HOTEL HAVANA, JESSICA" at bounding box center [945, 56] width 121 height 18
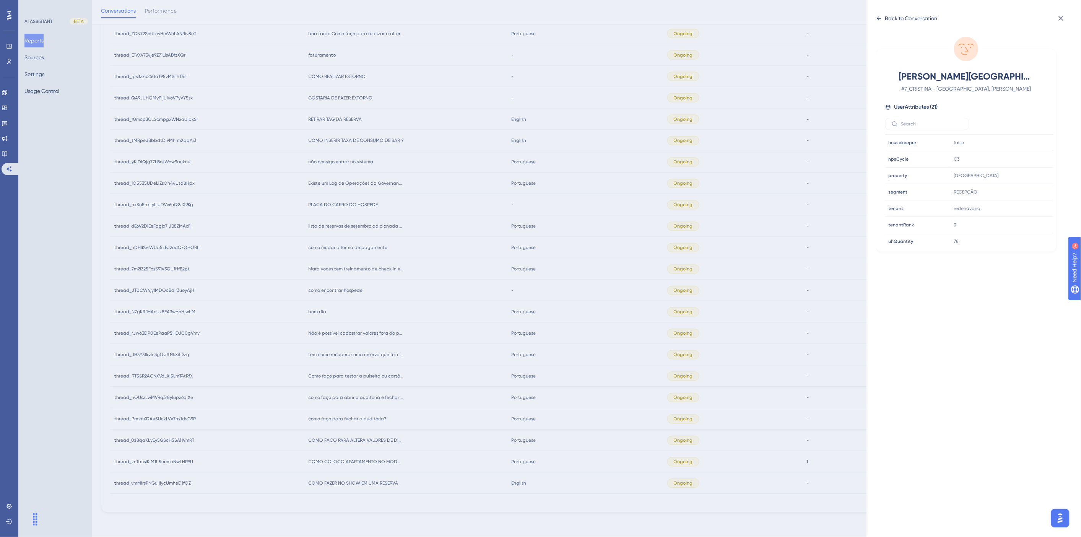
click at [880, 14] on div "Back to Conversation" at bounding box center [907, 18] width 62 height 12
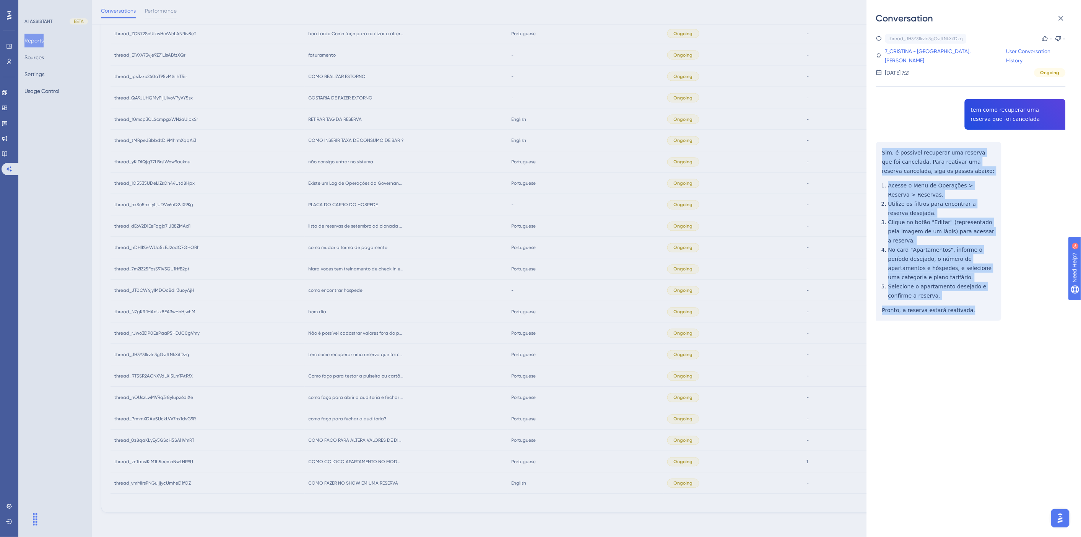
drag, startPoint x: 968, startPoint y: 301, endPoint x: 882, endPoint y: 153, distance: 170.7
click at [882, 153] on div "thread_JH3Y31kvIn3gGvJtNkXifDzq Copy - - 7_CRISTINA - GRANDE HOTEL HAVANA, JESS…" at bounding box center [971, 197] width 190 height 326
copy div "Sim, é possível recuperar uma reserva que foi cancelada. Para reativar uma rese…"
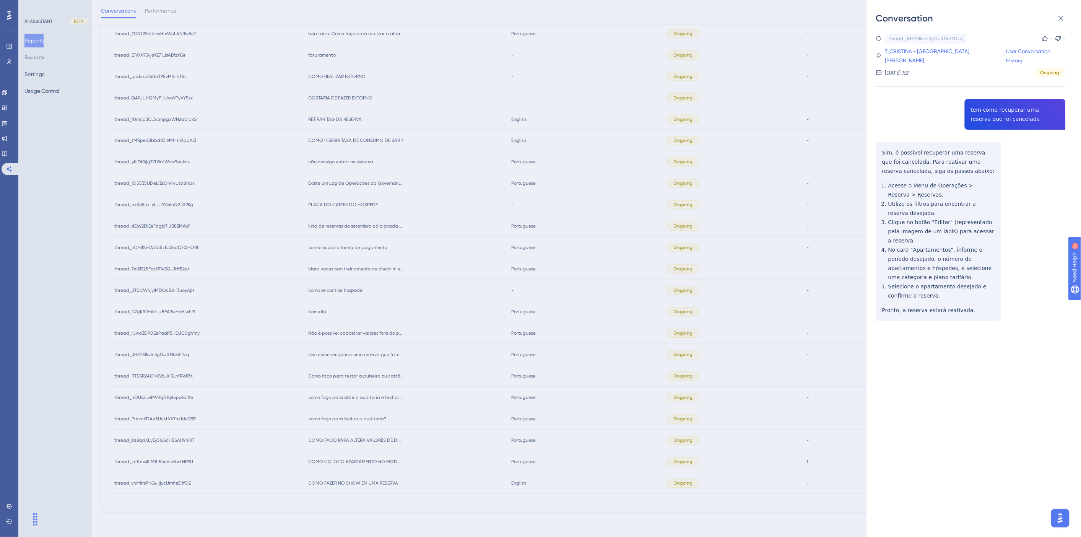
click at [434, 352] on div "Conversation thread_JH3Y31kvIn3gGvJtNkXifDzq Copy - - 7_CRISTINA - GRANDE HOTEL…" at bounding box center [540, 268] width 1081 height 537
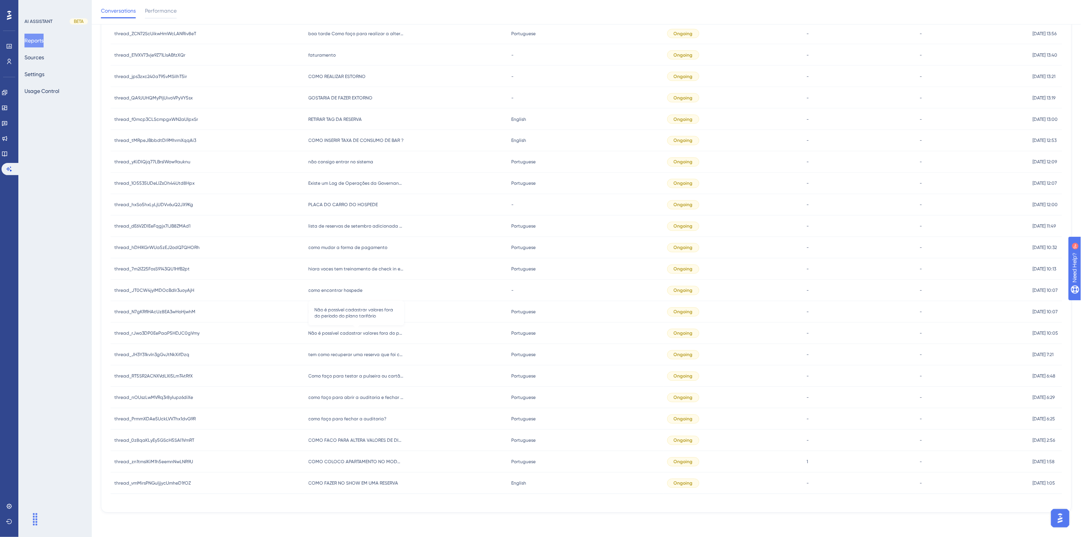
click at [380, 334] on span "Não é possível cadastrar valores fora do período do plano tarifário" at bounding box center [357, 333] width 96 height 6
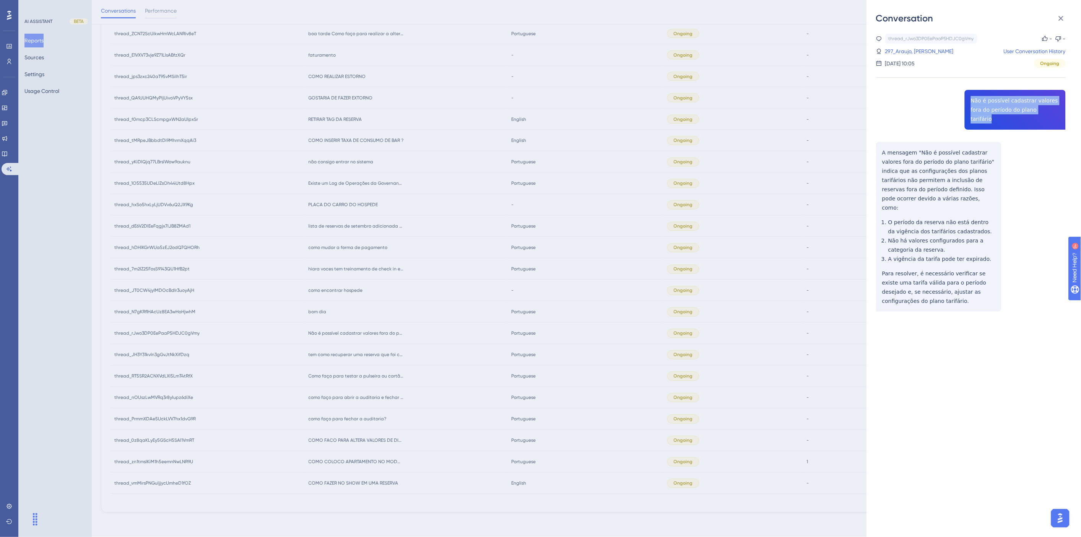
drag, startPoint x: 1042, startPoint y: 109, endPoint x: 969, endPoint y: 100, distance: 73.9
click at [969, 100] on div "thread_rJwo3DP0EePaaP5HDJC0gVmy Copy - - 297_Araujo, Amanda User Conversation H…" at bounding box center [971, 192] width 190 height 317
copy span "Não é possível cadastrar valores fora do período do plano tarifário"
click at [912, 54] on link "297_Araujo, Amanda" at bounding box center [919, 51] width 68 height 9
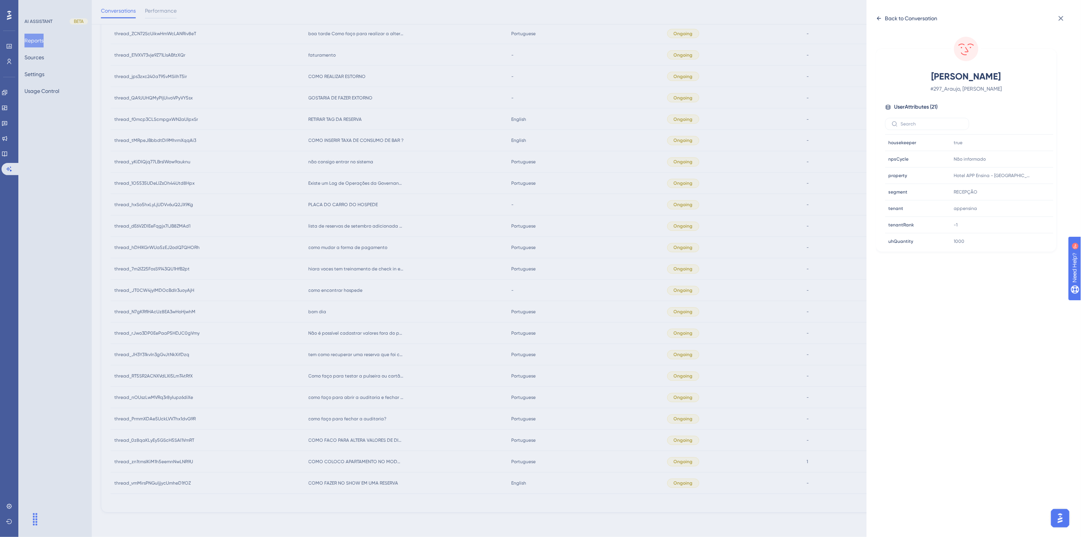
click at [885, 17] on div "Back to Conversation" at bounding box center [907, 18] width 62 height 12
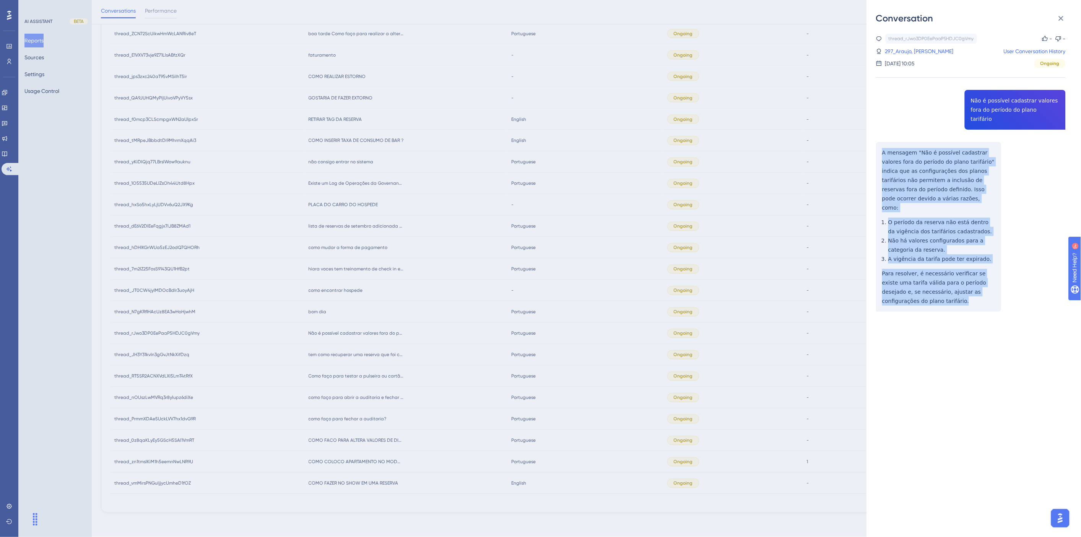
drag, startPoint x: 907, startPoint y: 283, endPoint x: 880, endPoint y: 142, distance: 143.8
click at [880, 142] on div "thread_rJwo3DP0EePaaP5HDJC0gVmy Copy - - 297_Araujo, Amanda User Conversation H…" at bounding box center [971, 192] width 190 height 317
copy div "A mensagem "Não é possível cadastrar valores fora do período do plano tarifário…"
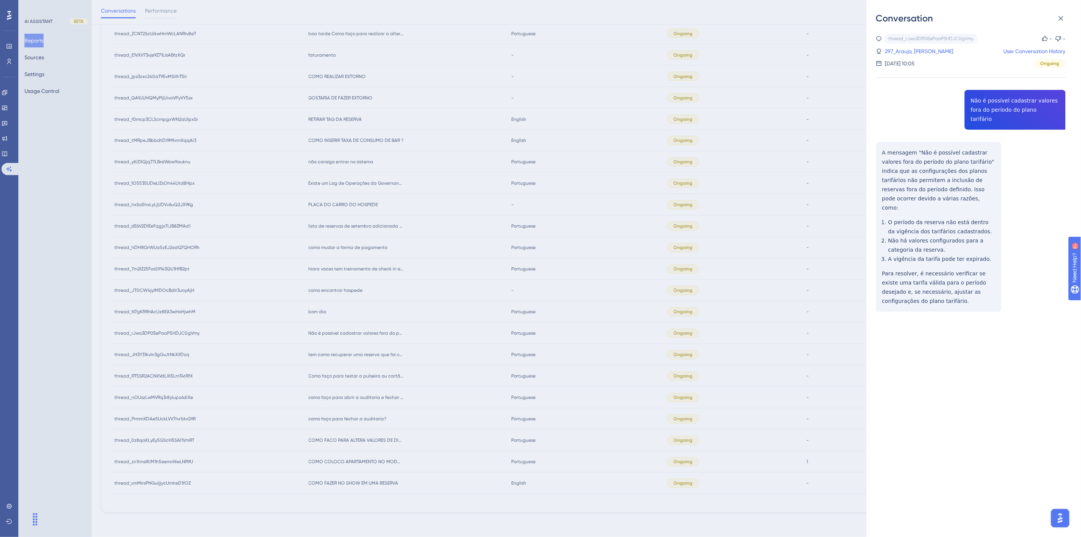
click at [927, 340] on div "thread_rJwo3DP0EePaaP5HDJC0gVmy Copy - - 297_Araujo, Amanda User Conversation H…" at bounding box center [977, 280] width 202 height 512
click at [777, 327] on div "Conversation thread_rJwo3DP0EePaaP5HDJC0gVmy Copy - - 297_Araujo, Amanda User C…" at bounding box center [540, 268] width 1081 height 537
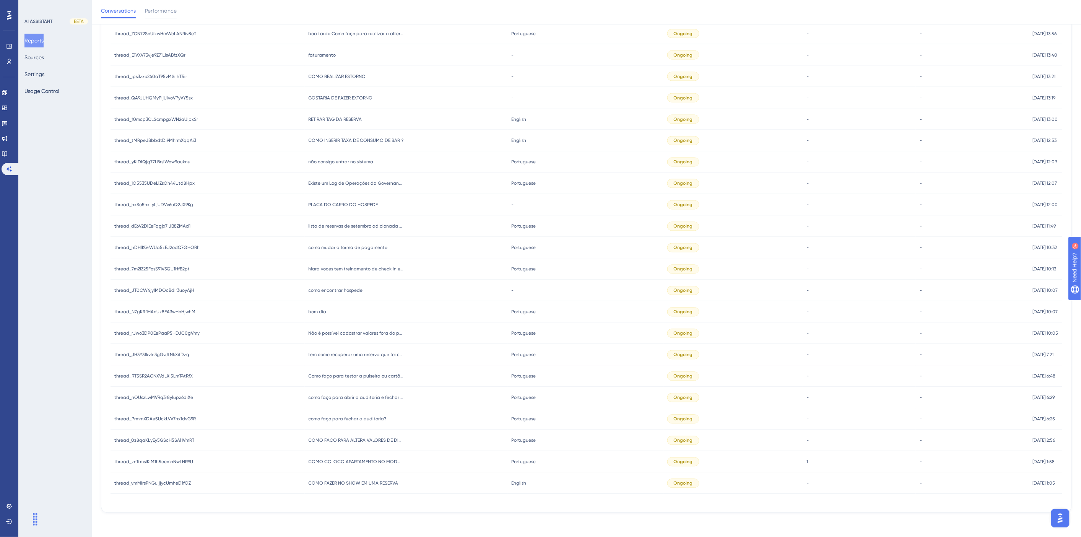
click at [312, 310] on span "bom dia" at bounding box center [318, 312] width 18 height 6
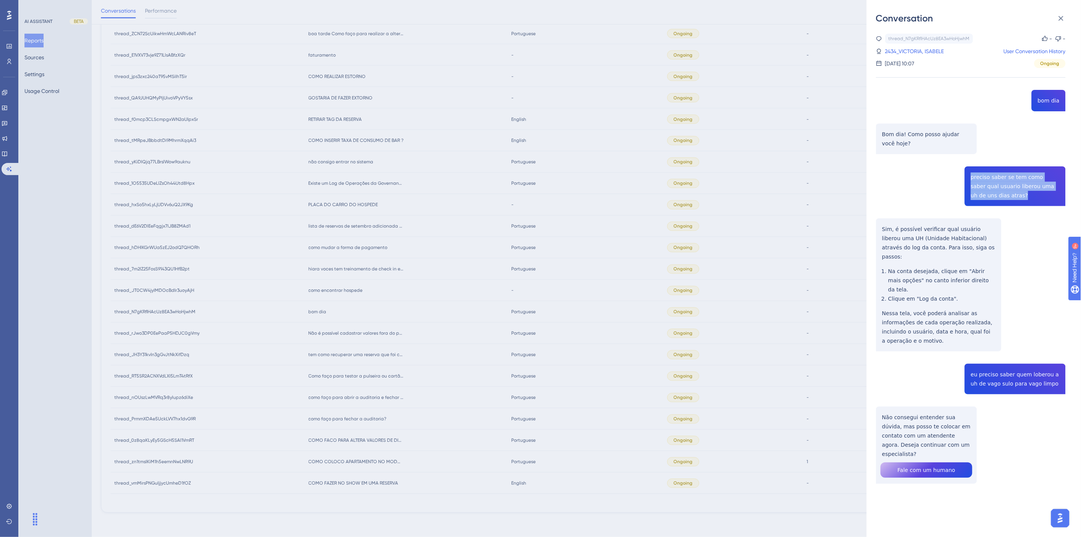
drag, startPoint x: 1001, startPoint y: 197, endPoint x: 967, endPoint y: 178, distance: 39.2
click at [967, 178] on div "thread_N7gKRflHAcUz8EA3wHoHjwhM Copy - - 2434_VICTORIA, ISABELE User Conversati…" at bounding box center [971, 278] width 190 height 489
copy span "preciso saber se tem como saber qual usuario liberou uma uh de uns dias atras?"
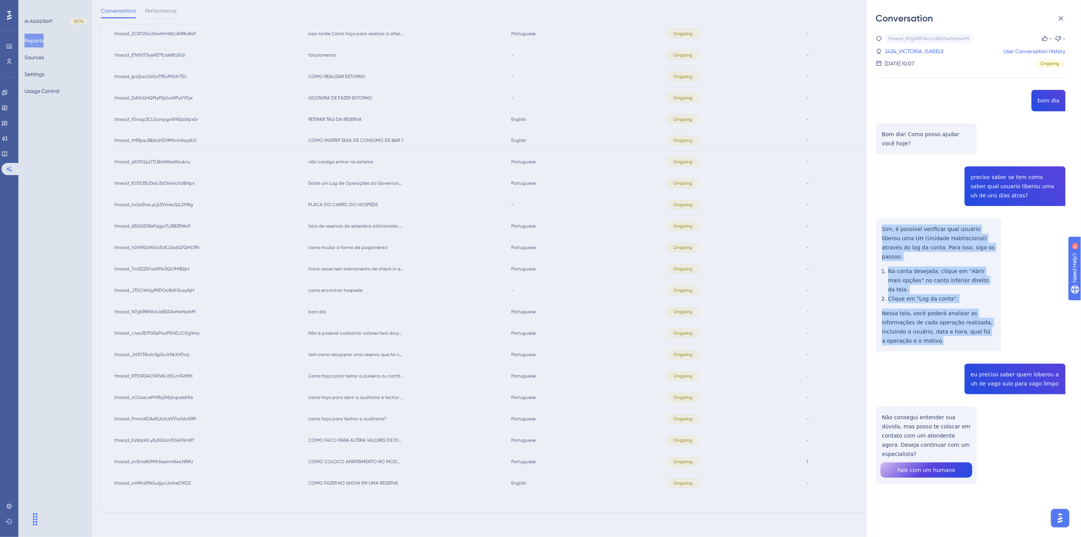
drag, startPoint x: 905, startPoint y: 325, endPoint x: 878, endPoint y: 229, distance: 100.1
click at [878, 229] on div "thread_N7gKRflHAcUz8EA3wHoHjwhM Copy - - 2434_VICTORIA, ISABELE User Conversati…" at bounding box center [971, 278] width 190 height 489
copy div "Sim, é possível verificar qual usuário liberou uma UH (Unidade Habitacional) at…"
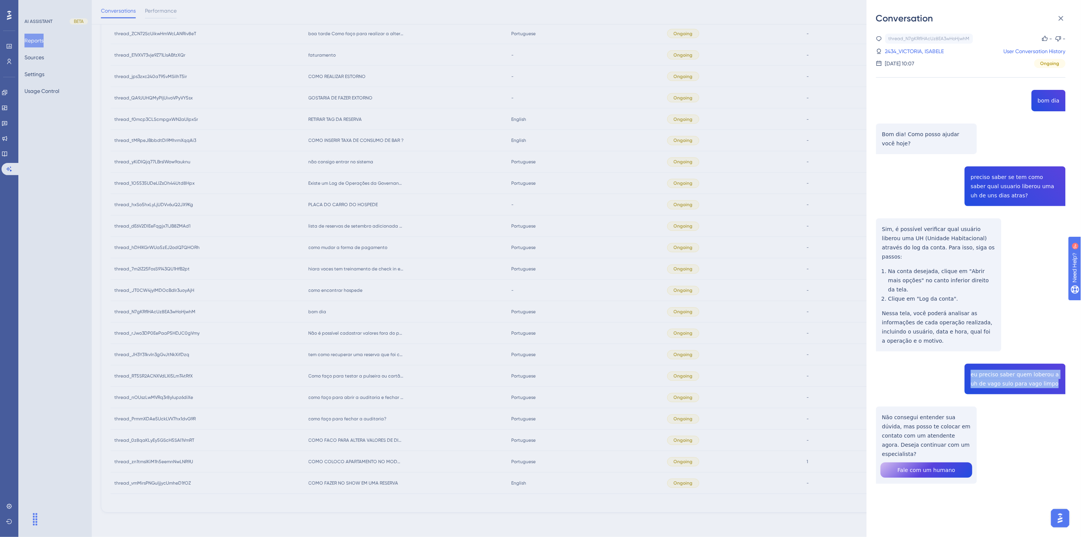
drag, startPoint x: 1044, startPoint y: 364, endPoint x: 969, endPoint y: 354, distance: 75.9
click at [969, 354] on div "thread_N7gKRflHAcUz8EA3wHoHjwhM Copy - - 2434_VICTORIA, ISABELE User Conversati…" at bounding box center [971, 278] width 190 height 489
drag, startPoint x: 958, startPoint y: 428, endPoint x: 878, endPoint y: 400, distance: 83.8
click at [878, 400] on div "thread_N7gKRflHAcUz8EA3wHoHjwhM Copy - - 2434_VICTORIA, ISABELE User Conversati…" at bounding box center [971, 278] width 190 height 489
click at [925, 57] on div "thread_N7gKRflHAcUz8EA3wHoHjwhM Copy - - 2434_VICTORIA, ISABELE User Conversati…" at bounding box center [971, 51] width 190 height 34
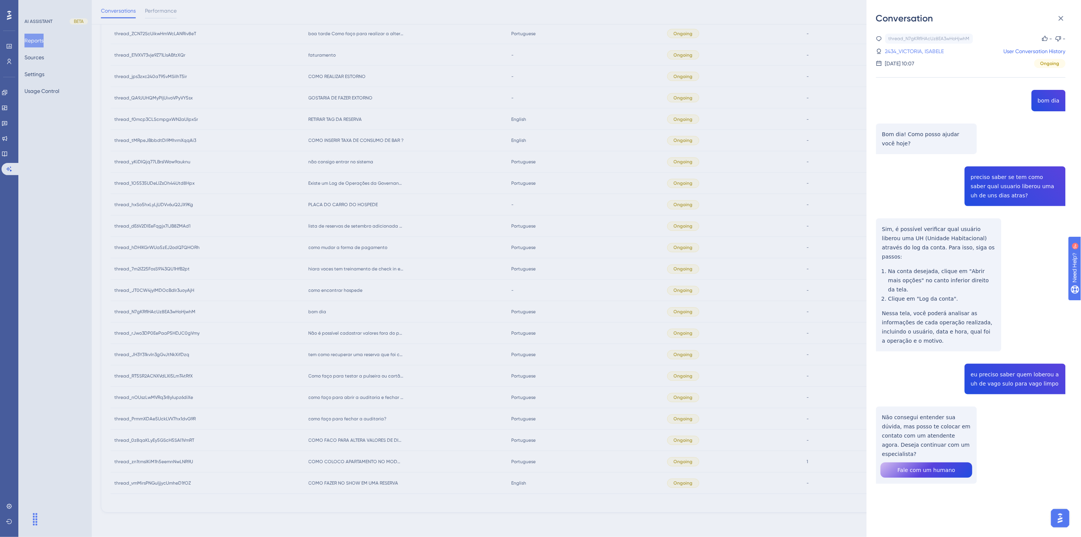
click at [925, 55] on link "2434_VICTORIA, ISABELE" at bounding box center [914, 51] width 59 height 9
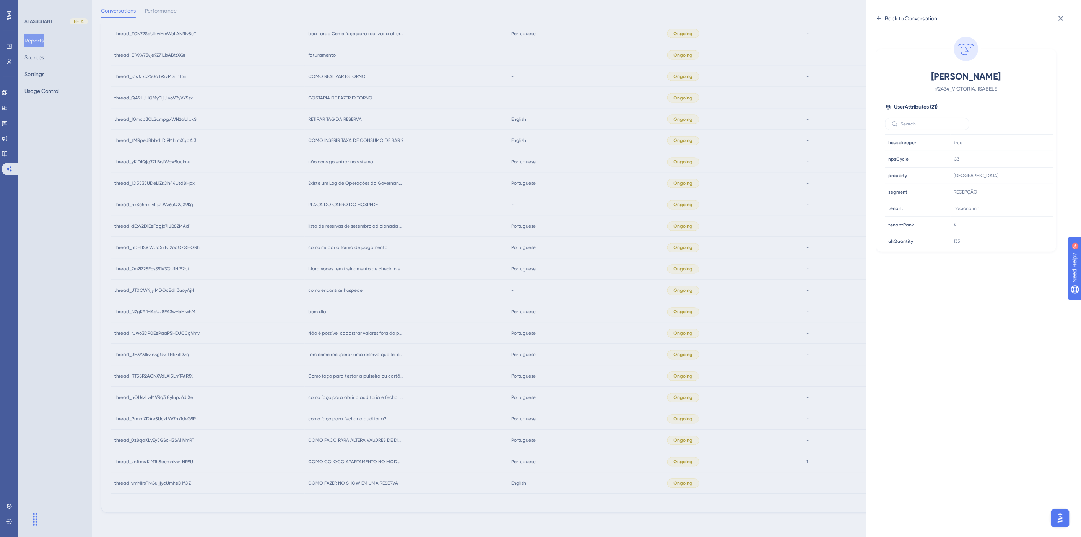
click at [886, 22] on div "Back to Conversation" at bounding box center [911, 18] width 52 height 9
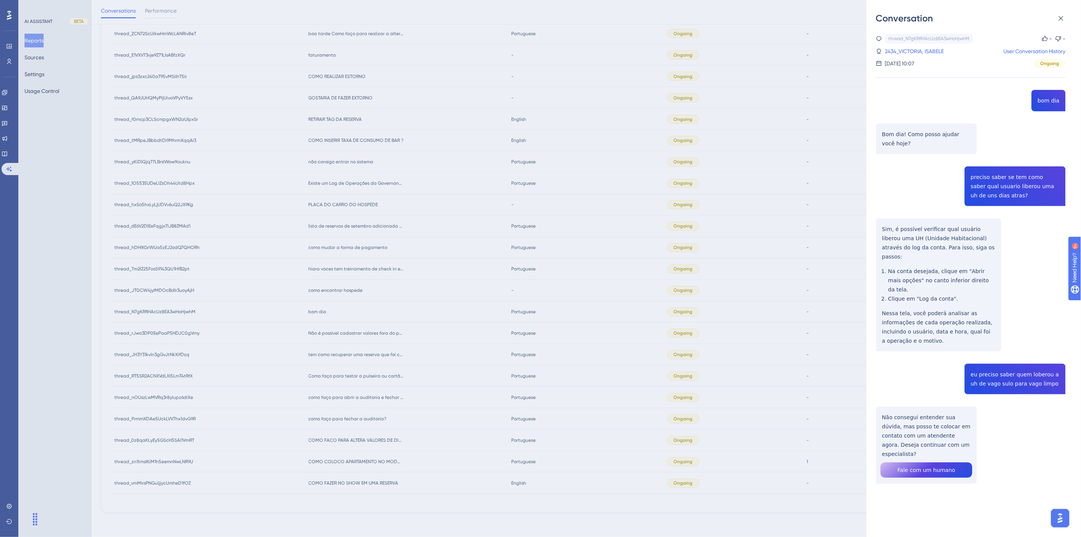
click at [347, 360] on div "Conversation thread_N7gKRflHAcUz8EA3wHoHjwhM Copy - - 2434_VICTORIA, ISABELE Us…" at bounding box center [540, 268] width 1081 height 537
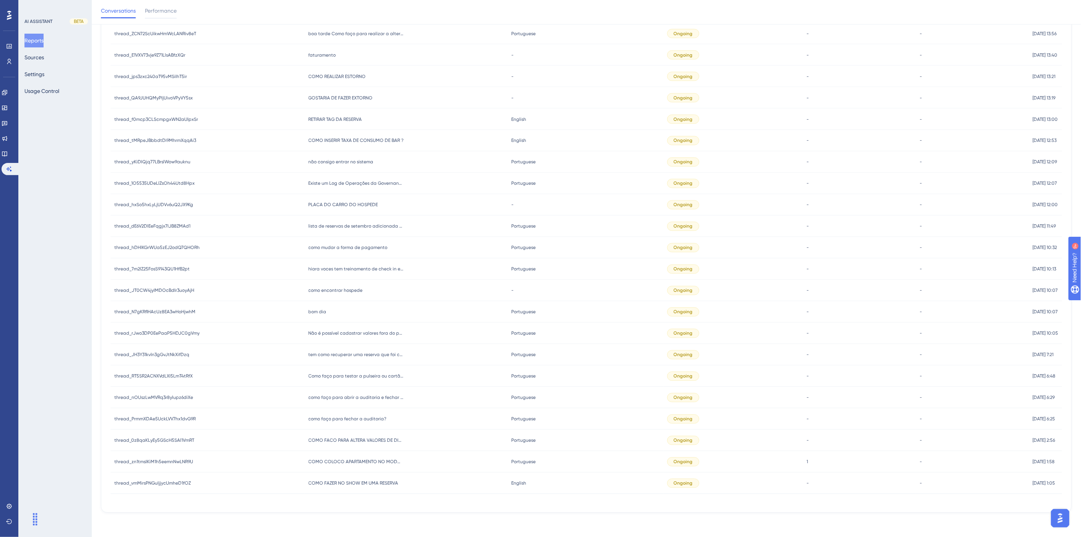
click at [343, 288] on span "como encontrar hospede" at bounding box center [336, 291] width 54 height 6
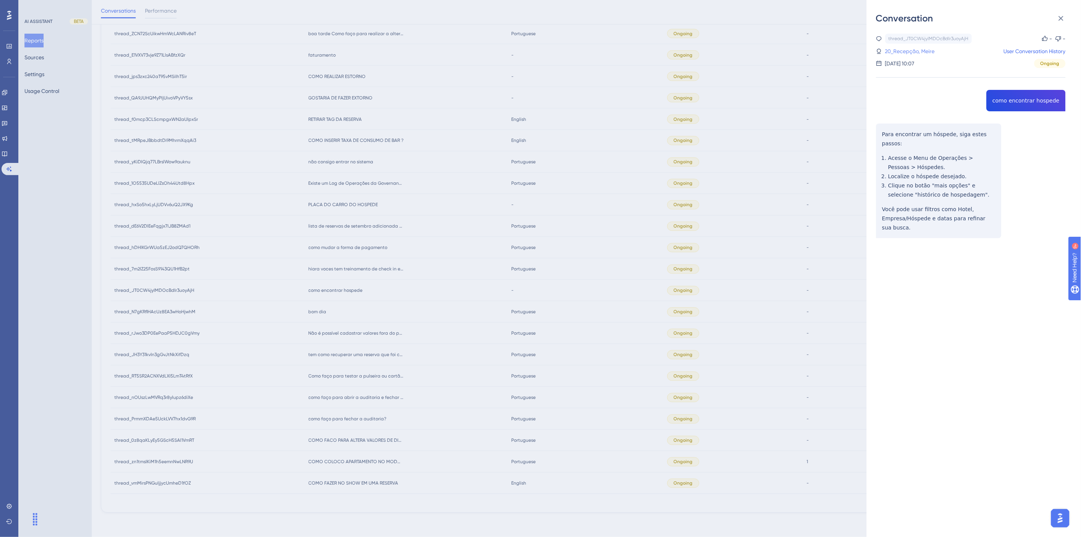
click at [914, 49] on link "20_Recepção, Meire" at bounding box center [910, 51] width 50 height 9
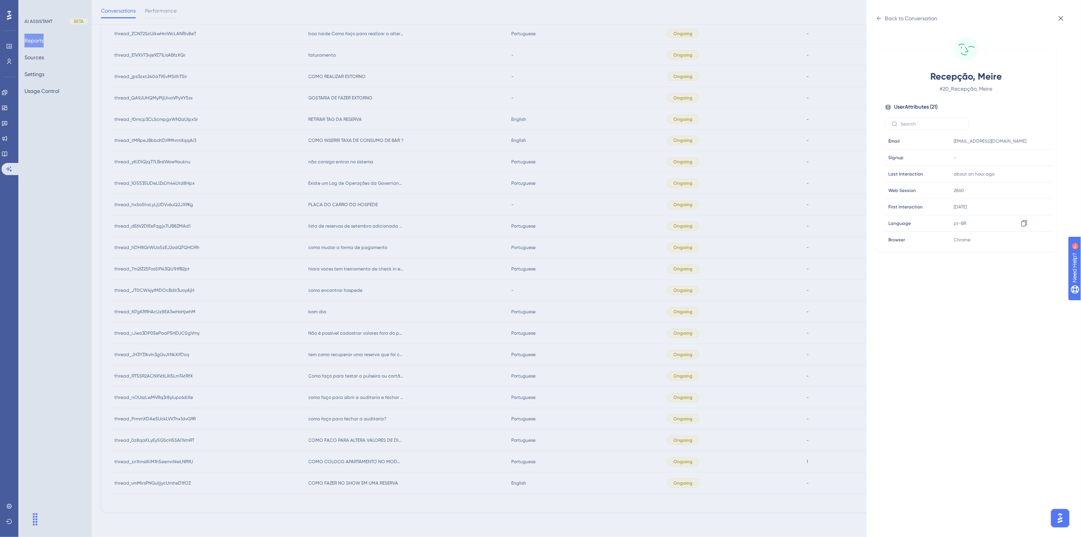
scroll to position [233, 0]
click at [886, 19] on div "Back to Conversation" at bounding box center [911, 18] width 52 height 9
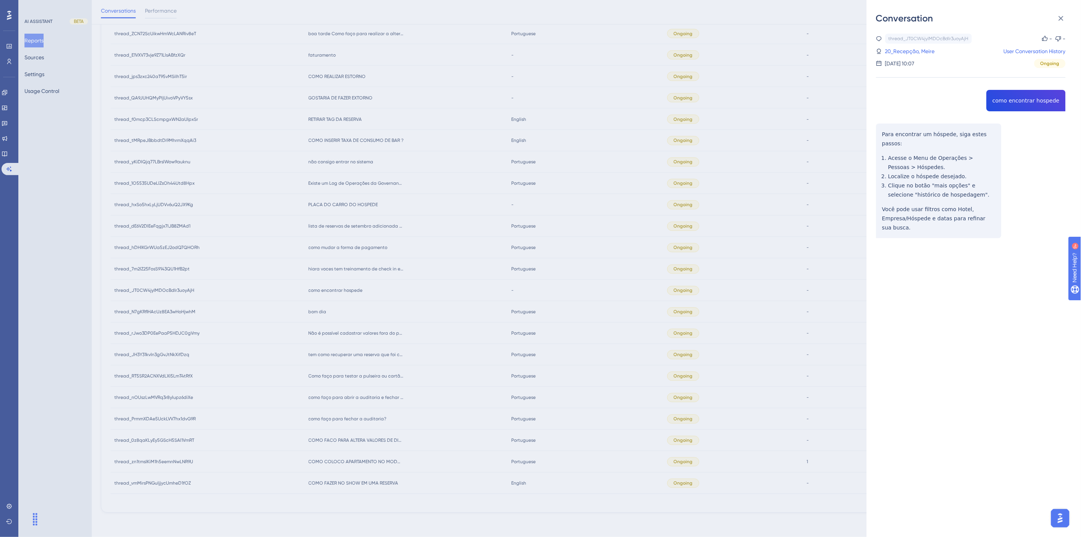
click at [1024, 104] on div "thread_JT0CW4jyIMDOcBdIr3uoyAjH Copy - - 20_Recepção, Meire User Conversation H…" at bounding box center [971, 156] width 190 height 244
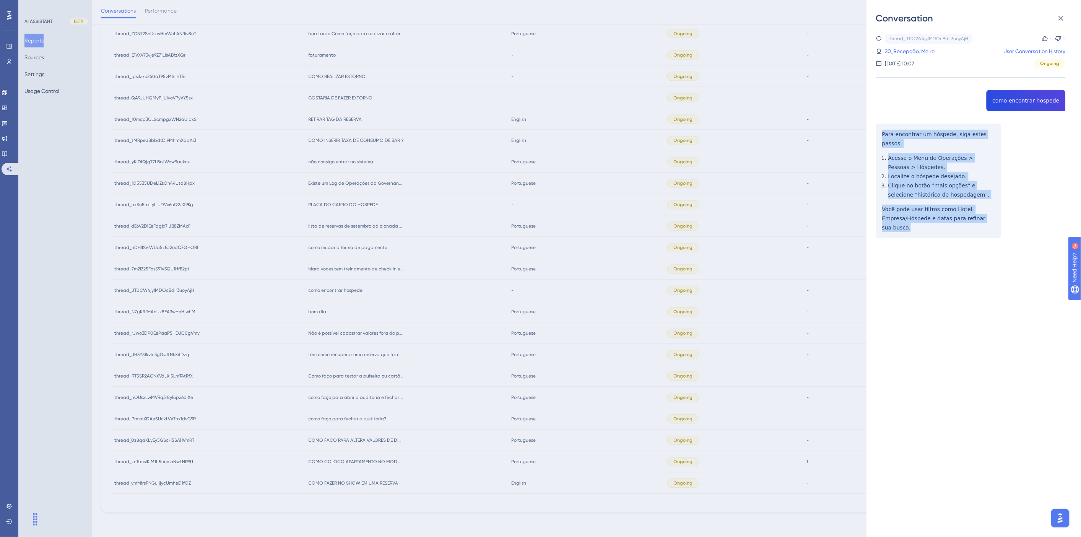
drag, startPoint x: 904, startPoint y: 221, endPoint x: 877, endPoint y: 134, distance: 91.1
click at [877, 134] on div "thread_JT0CW4jyIMDOcBdIr3uoyAjH Copy - - 20_Recepção, Meire User Conversation H…" at bounding box center [971, 156] width 190 height 244
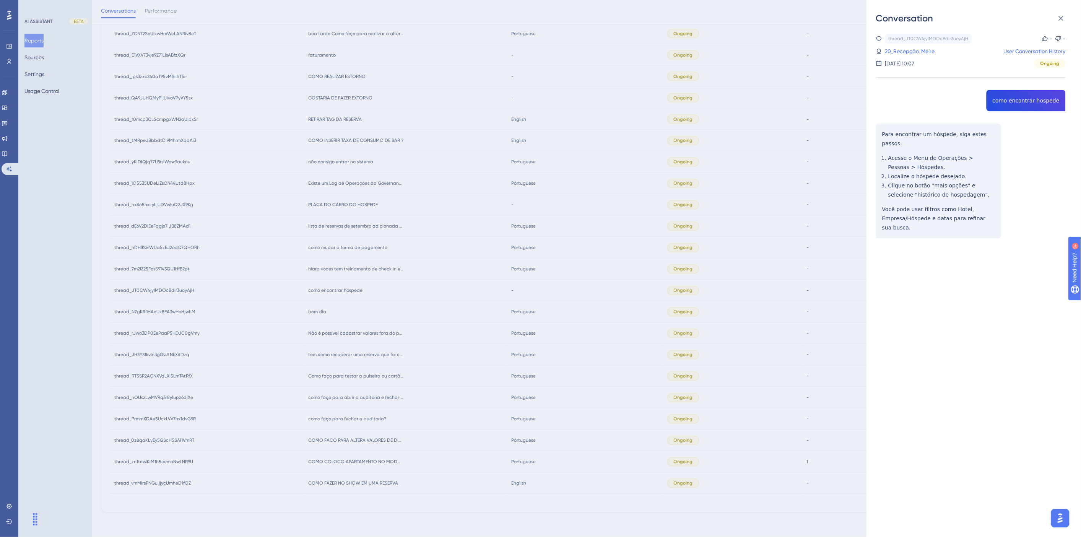
click at [527, 300] on div "Conversation thread_JT0CW4jyIMDOcBdIr3uoyAjH Copy - - 20_Recepção, Meire User C…" at bounding box center [540, 268] width 1081 height 537
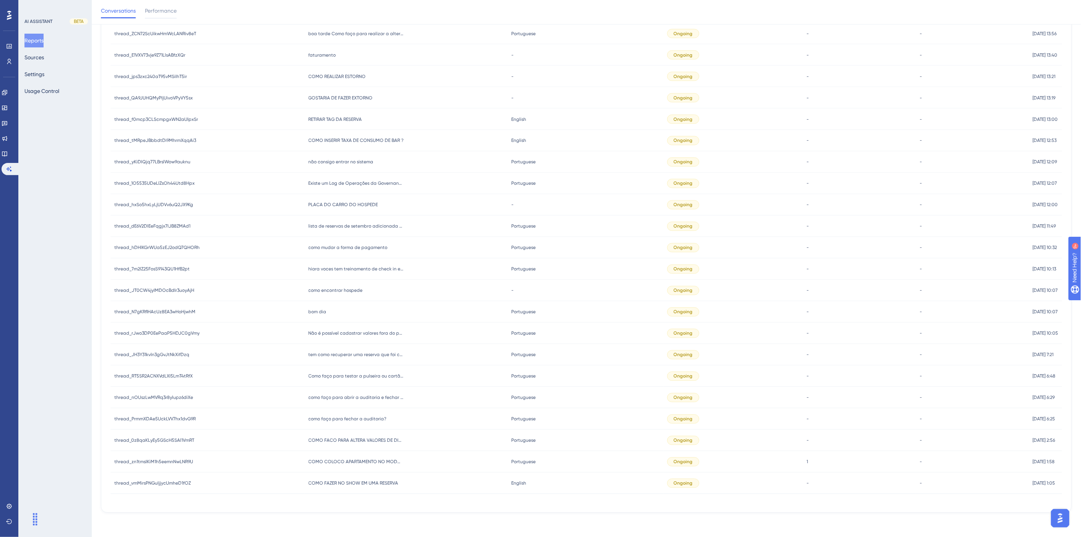
click at [342, 293] on span "como encontrar hospede" at bounding box center [336, 291] width 54 height 6
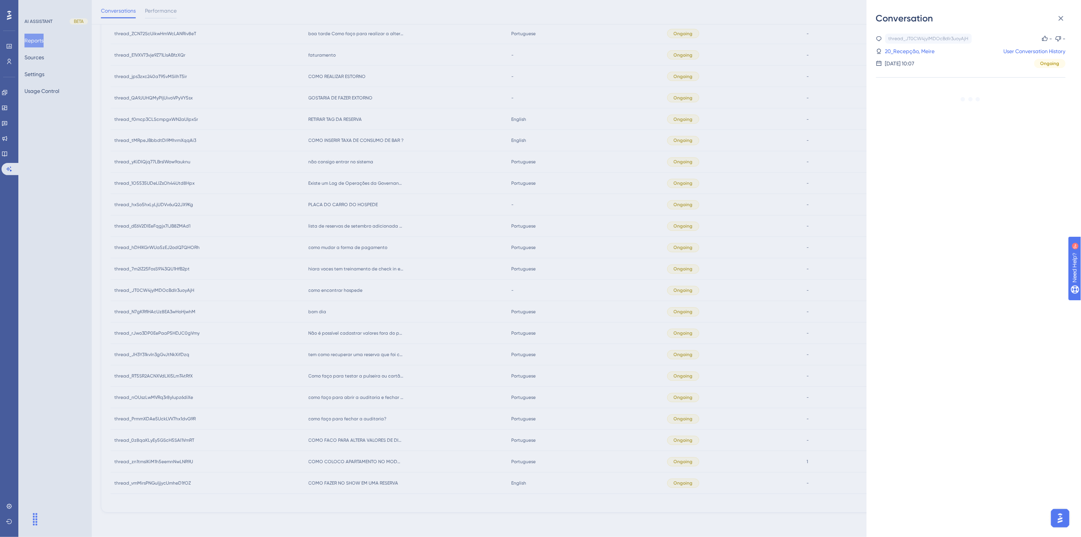
click at [461, 345] on div "Conversation thread_JT0CW4jyIMDOcBdIr3uoyAjH Copy - - 20_Recepção, Meire User C…" at bounding box center [540, 268] width 1081 height 537
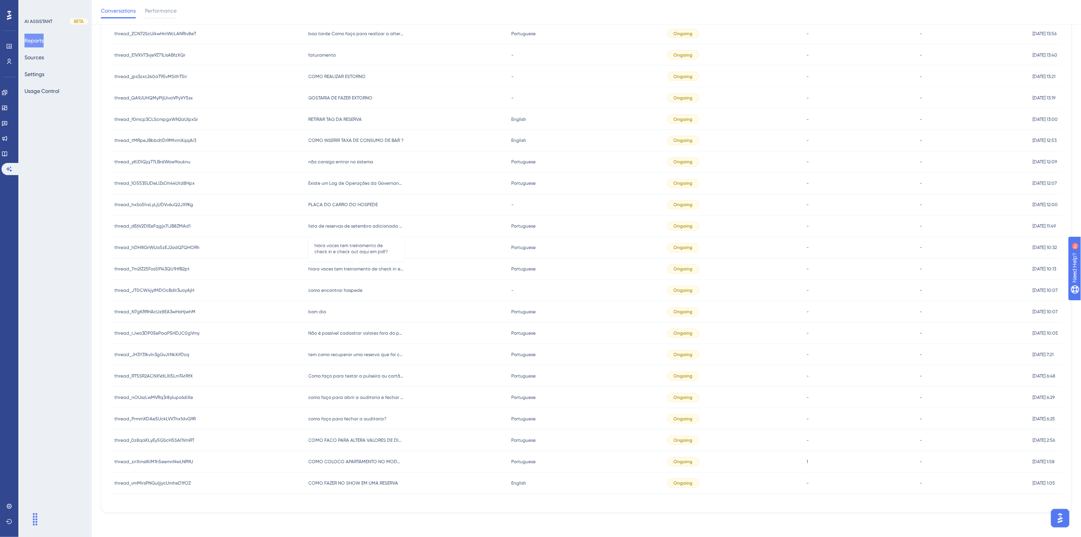
click at [400, 270] on span "hiara voces tem treinamento de check in e check out aqui em pdf?" at bounding box center [357, 269] width 96 height 6
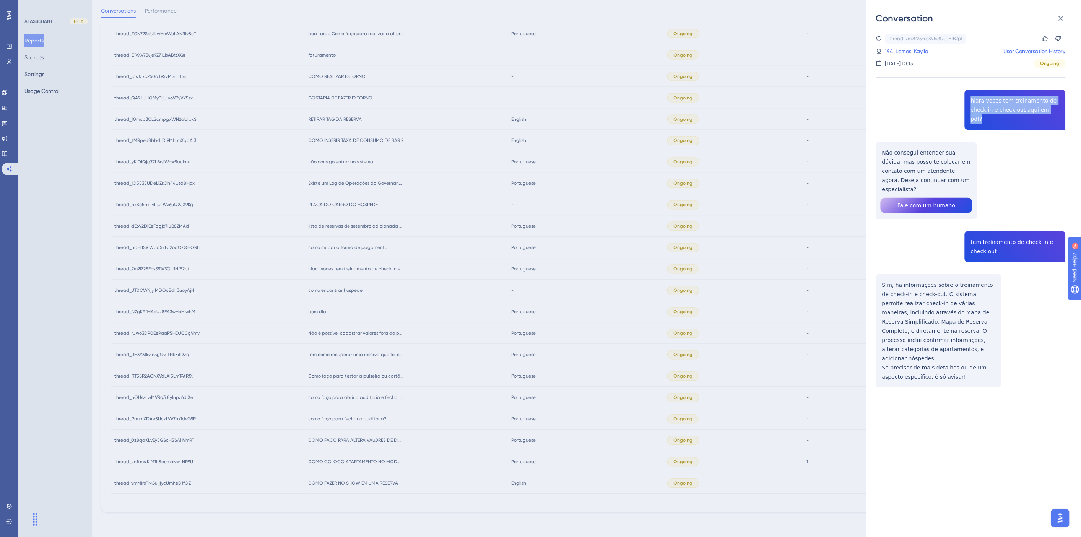
drag, startPoint x: 1053, startPoint y: 111, endPoint x: 969, endPoint y: 98, distance: 85.1
click at [969, 98] on div "thread_7m2lZ25FosS9143QU1HfB2pt Copy - - 194_Lemes, Kaylla User Conversation Hi…" at bounding box center [971, 230] width 190 height 393
click at [918, 51] on link "194_Lemes, Kaylla" at bounding box center [907, 51] width 44 height 9
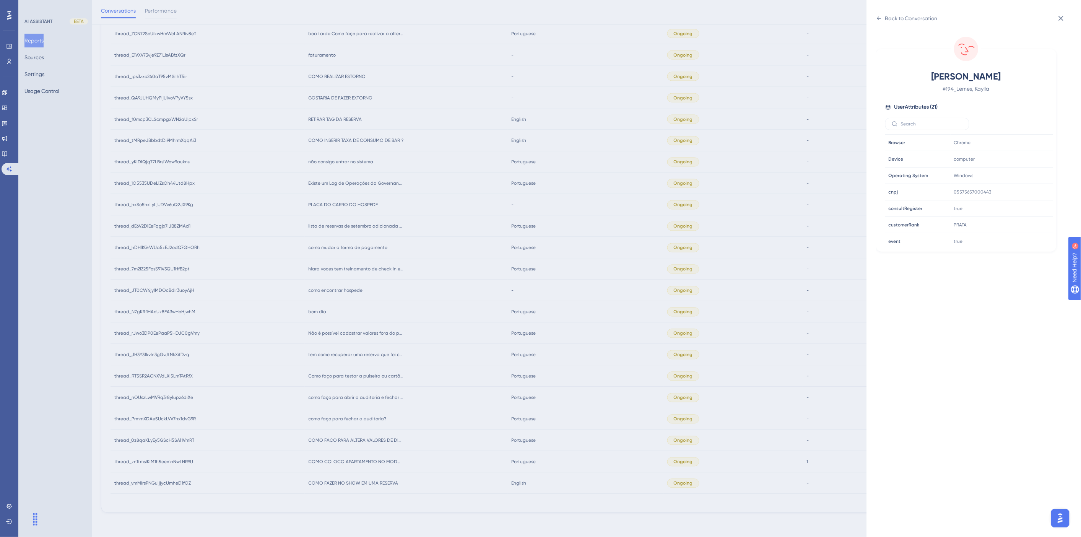
scroll to position [212, 0]
click at [882, 18] on div "Back to Conversation" at bounding box center [907, 18] width 62 height 12
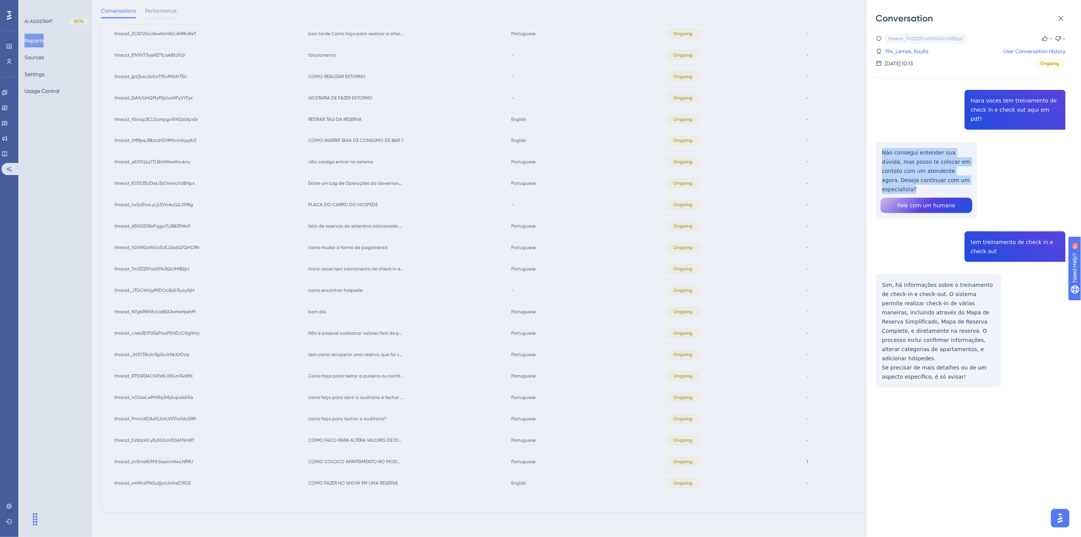
drag, startPoint x: 961, startPoint y: 171, endPoint x: 881, endPoint y: 144, distance: 83.8
click at [881, 144] on div "thread_7m2lZ25FosS9143QU1HfB2pt Copy - - 194_Lemes, Kaylla User Conversation Hi…" at bounding box center [971, 230] width 190 height 393
drag, startPoint x: 995, startPoint y: 232, endPoint x: 952, endPoint y: 220, distance: 44.1
click at [952, 220] on div "thread_7m2lZ25FosS9143QU1HfB2pt Copy - - 194_Lemes, Kaylla User Conversation Hi…" at bounding box center [971, 230] width 190 height 393
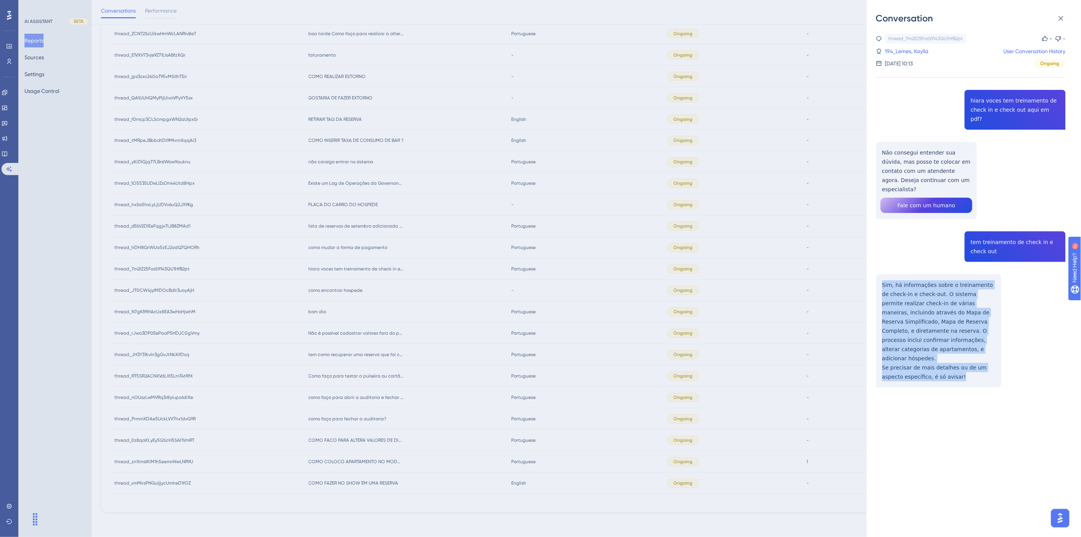
drag, startPoint x: 940, startPoint y: 351, endPoint x: 882, endPoint y: 263, distance: 105.7
click at [882, 263] on div "thread_7m2lZ25FosS9143QU1HfB2pt Copy - - 194_Lemes, Kaylla User Conversation Hi…" at bounding box center [971, 230] width 190 height 393
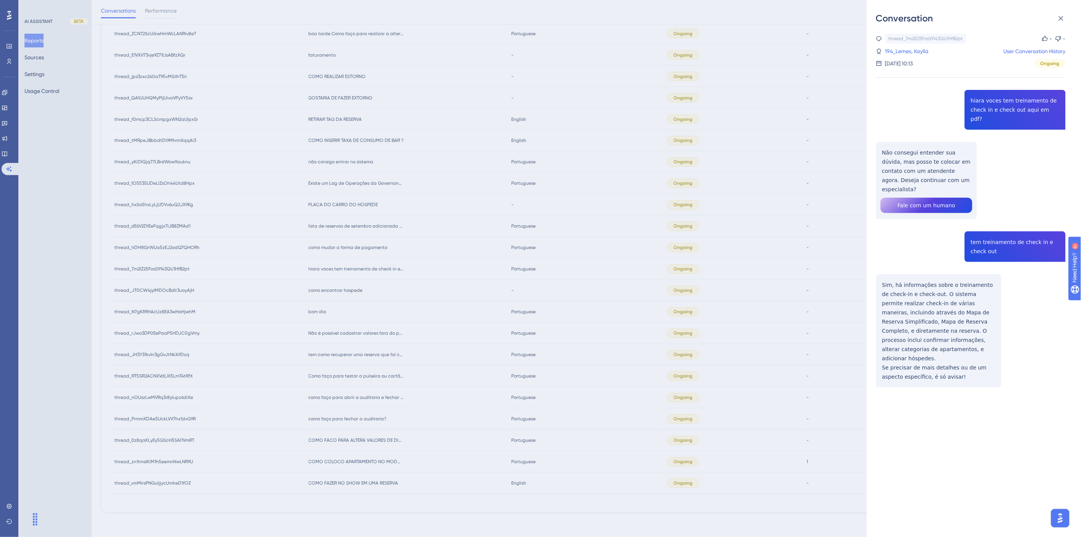
click at [800, 387] on div "Conversation thread_7m2lZ25FosS9143QU1HfB2pt Copy - - 194_Lemes, Kaylla User Co…" at bounding box center [540, 268] width 1081 height 537
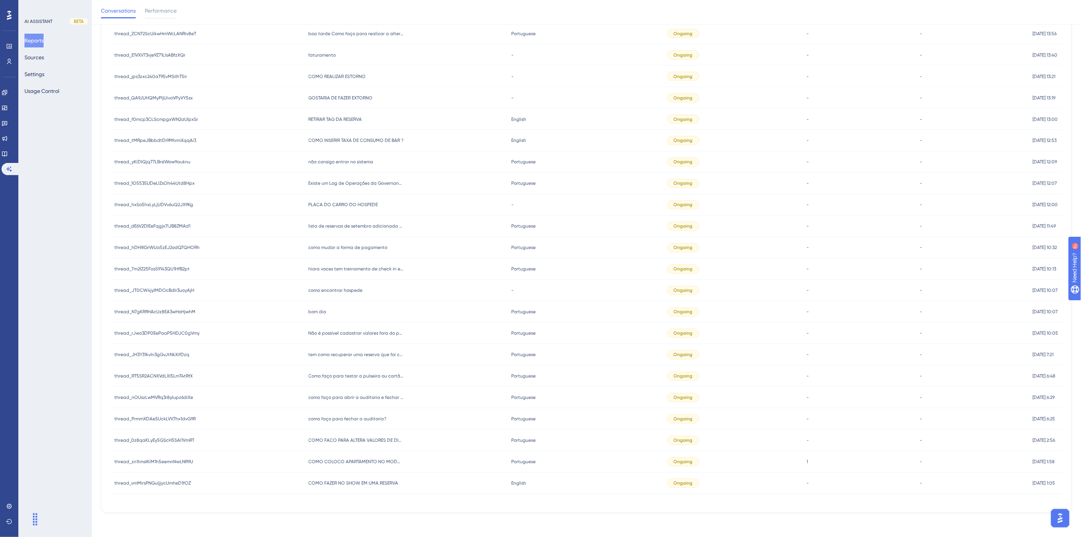
click at [350, 250] on span "como mudar a forma de pagamento" at bounding box center [348, 248] width 79 height 6
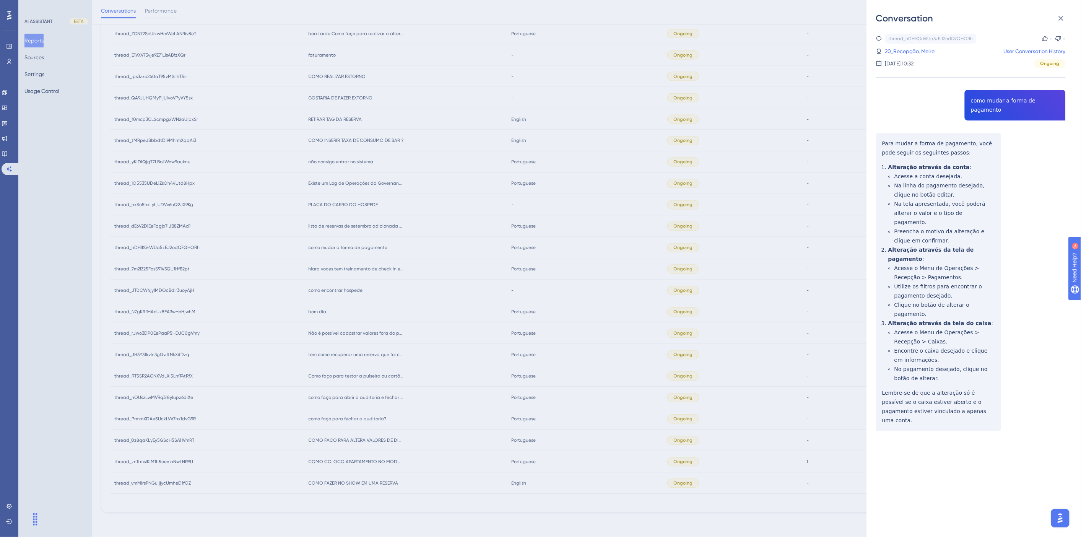
click at [1004, 102] on div "thread_hDHlKGrWUa5zEJ2odQ7QHORh Copy - - 20_Recepção, Meire User Conversation H…" at bounding box center [971, 252] width 190 height 436
click at [919, 52] on link "20_Recepção, Meire" at bounding box center [910, 51] width 50 height 9
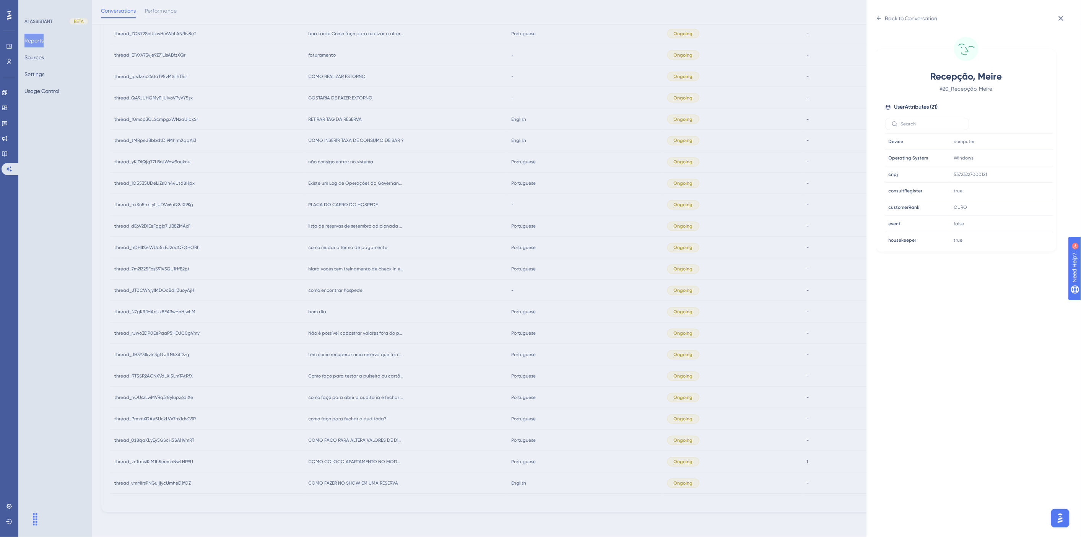
scroll to position [233, 0]
click at [882, 24] on div "Back to Conversation" at bounding box center [907, 18] width 62 height 12
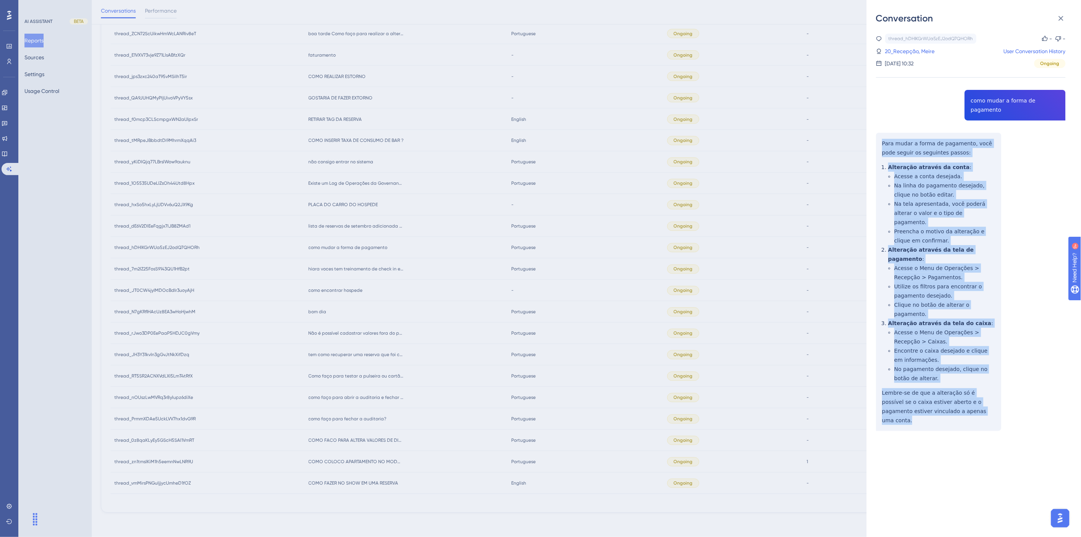
drag, startPoint x: 955, startPoint y: 372, endPoint x: 870, endPoint y: 136, distance: 250.6
click at [874, 137] on div "Conversation thread_hDHlKGrWUa5zEJ2odQ7QHORh Copy - - 20_Recepção, Meire User C…" at bounding box center [974, 268] width 214 height 537
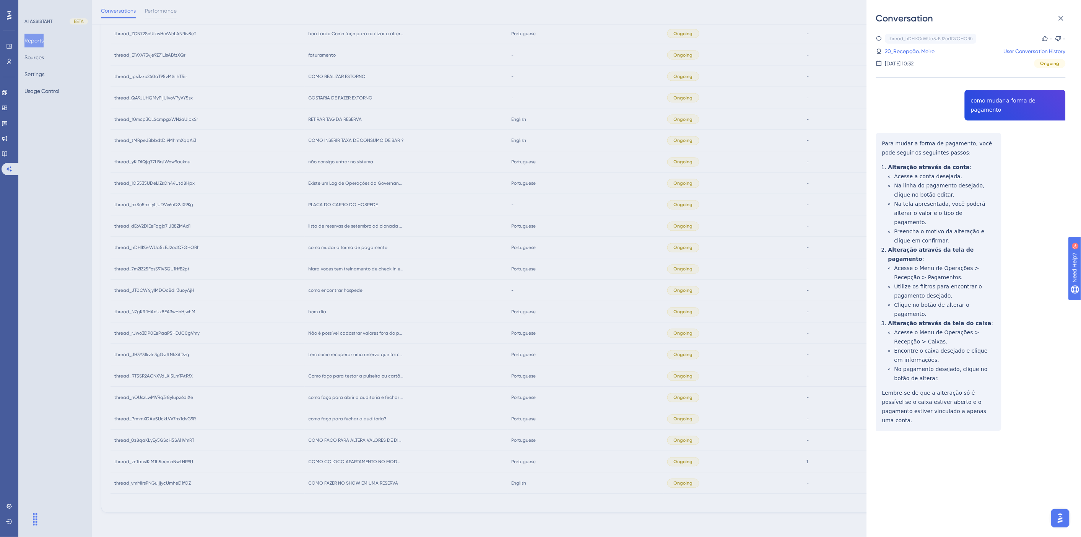
click at [663, 249] on div "Conversation thread_hDHlKGrWUa5zEJ2odQ7QHORh Copy - - 20_Recepção, Meire User C…" at bounding box center [540, 268] width 1081 height 537
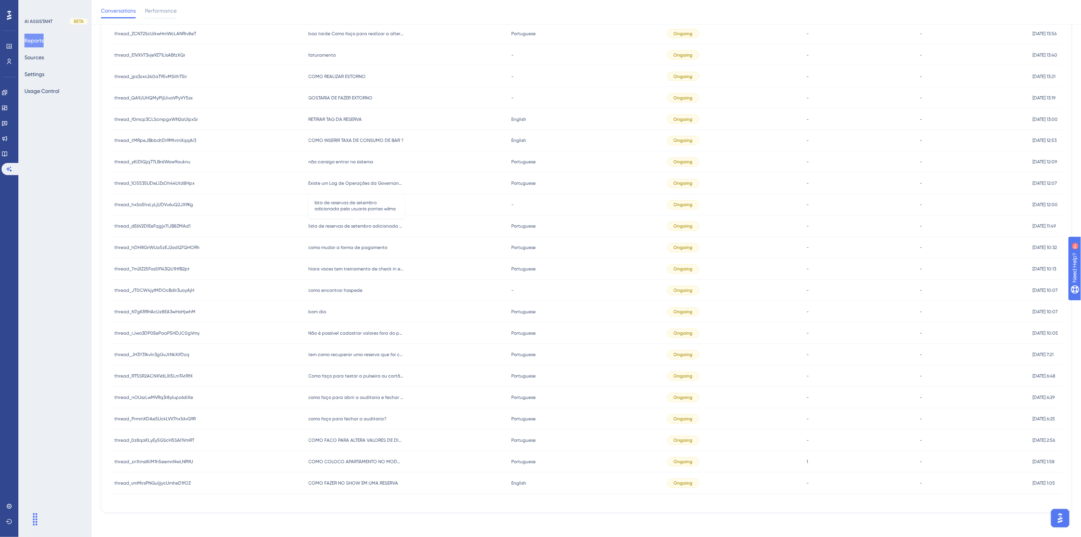
click at [352, 226] on span "lista de reservas de setembro adicionada pela usuaria pontes wilma" at bounding box center [357, 226] width 96 height 6
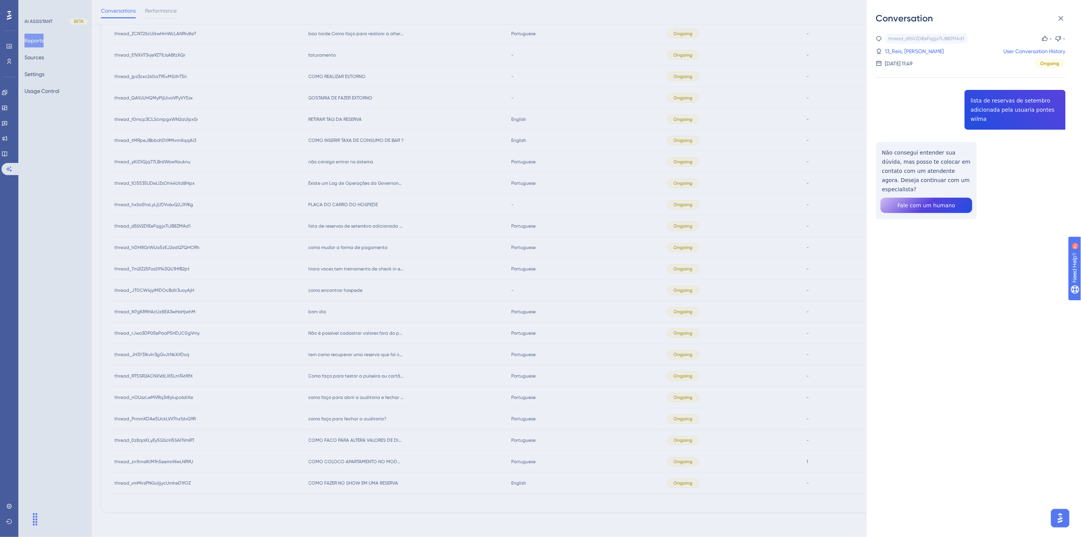
click at [1031, 109] on div "thread_dE6V2DlEeFqgjx7IJB8ZMAd1 Copy - - 13_Reis, Wilma User Conversation Histo…" at bounding box center [971, 146] width 190 height 224
drag, startPoint x: 960, startPoint y: 171, endPoint x: 881, endPoint y: 140, distance: 85.4
click at [881, 140] on div "thread_dE6V2DlEeFqgjx7IJB8ZMAd1 Copy - - 13_Reis, Wilma User Conversation Histo…" at bounding box center [971, 146] width 190 height 224
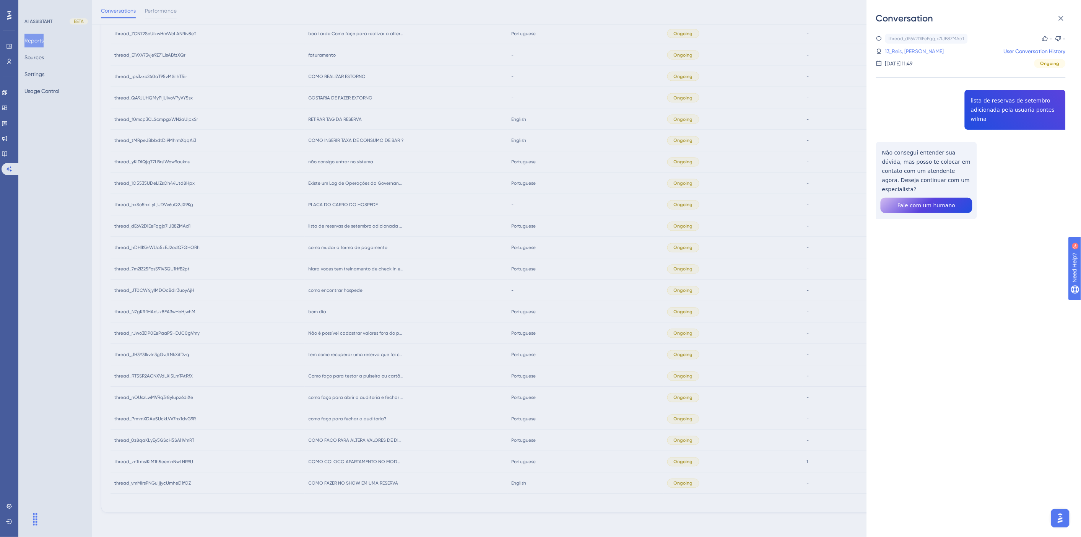
click at [901, 52] on link "13_Reis, Wilma" at bounding box center [914, 51] width 59 height 9
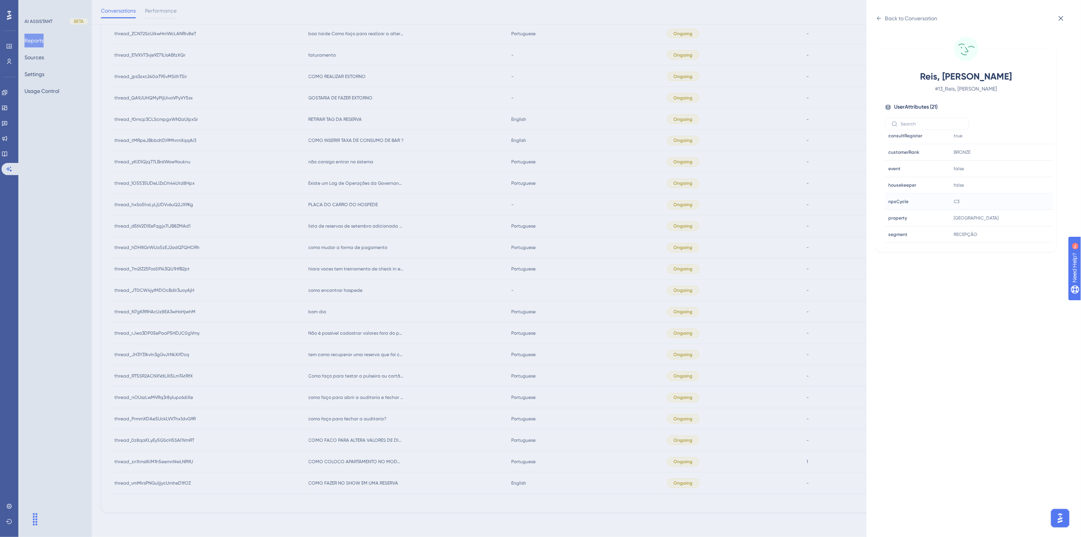
scroll to position [212, 0]
click at [714, 240] on div "Back to Conversation Reis, Wilma # 13_Reis, Wilma User Attributes ( 21 ) Email …" at bounding box center [540, 268] width 1081 height 537
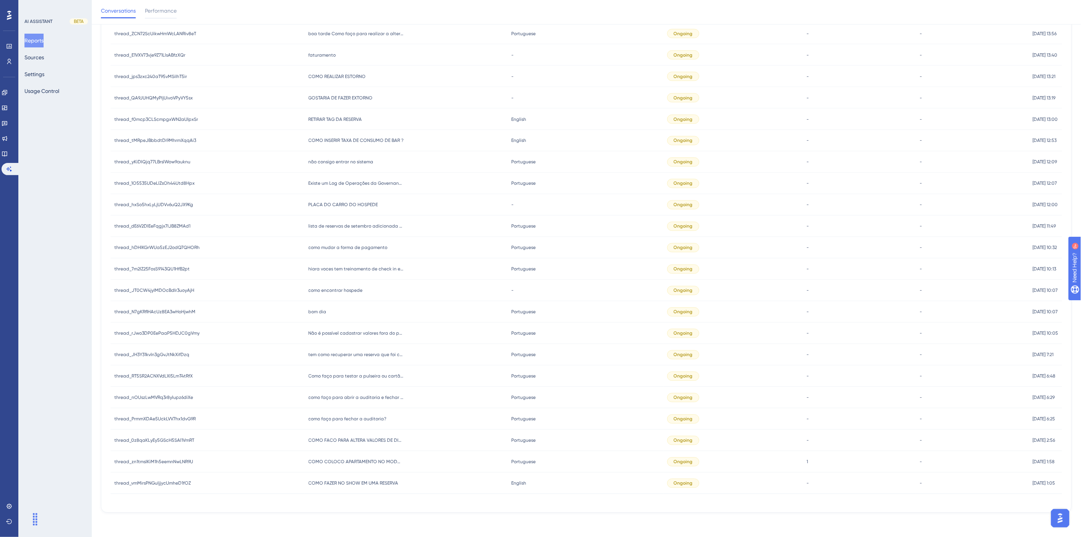
click at [342, 204] on span "PLACA DO CARRO DO HOSPEDE" at bounding box center [344, 205] width 70 height 6
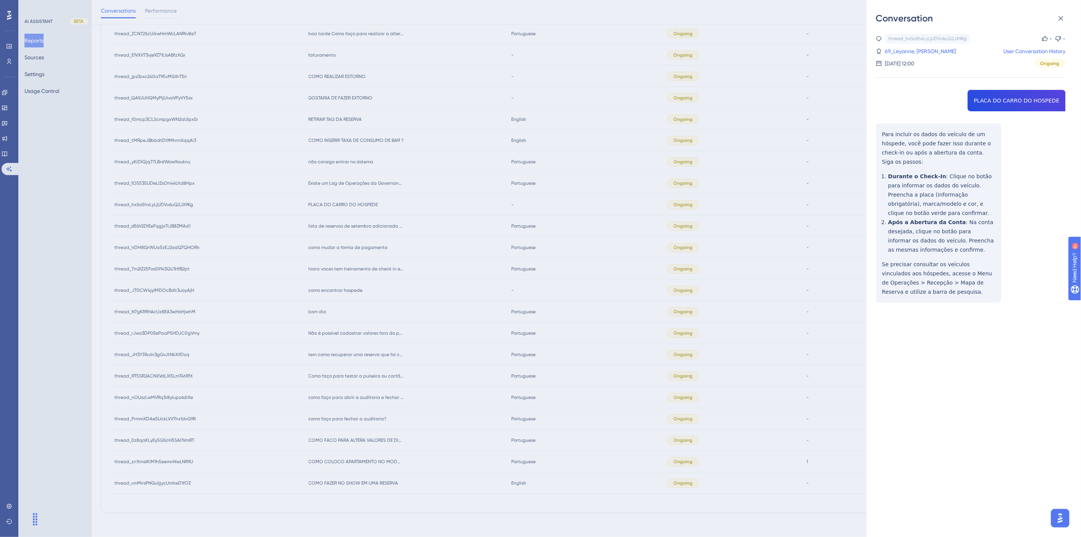
click at [1000, 101] on div "thread_hxSo5hxLyLjUDVv6uQ2JX9Kg Copy - - 69_Leyanne, Evelyn User Conversation H…" at bounding box center [971, 188] width 190 height 308
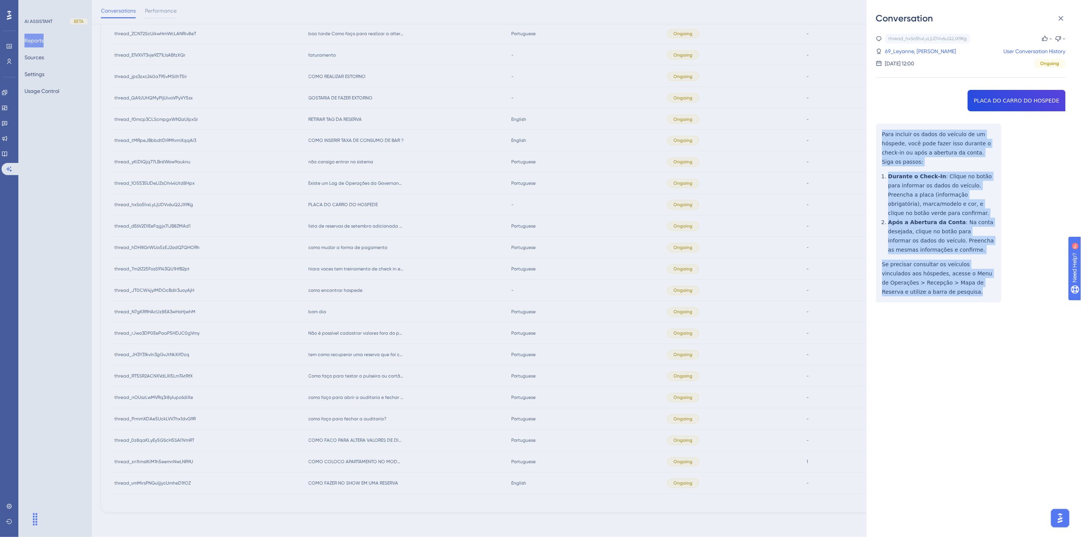
drag, startPoint x: 914, startPoint y: 280, endPoint x: 881, endPoint y: 129, distance: 154.0
click at [881, 129] on div "thread_hxSo5hxLyLjUDVv6uQ2JX9Kg Copy - - 69_Leyanne, Evelyn User Conversation H…" at bounding box center [971, 188] width 190 height 308
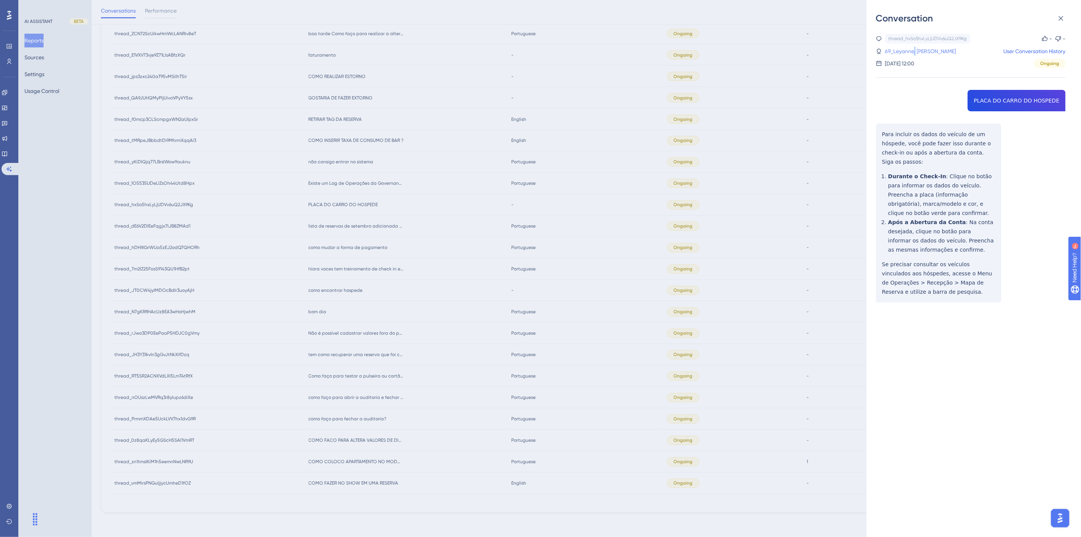
click at [914, 48] on link "69_Leyanne, Evelyn" at bounding box center [920, 51] width 71 height 9
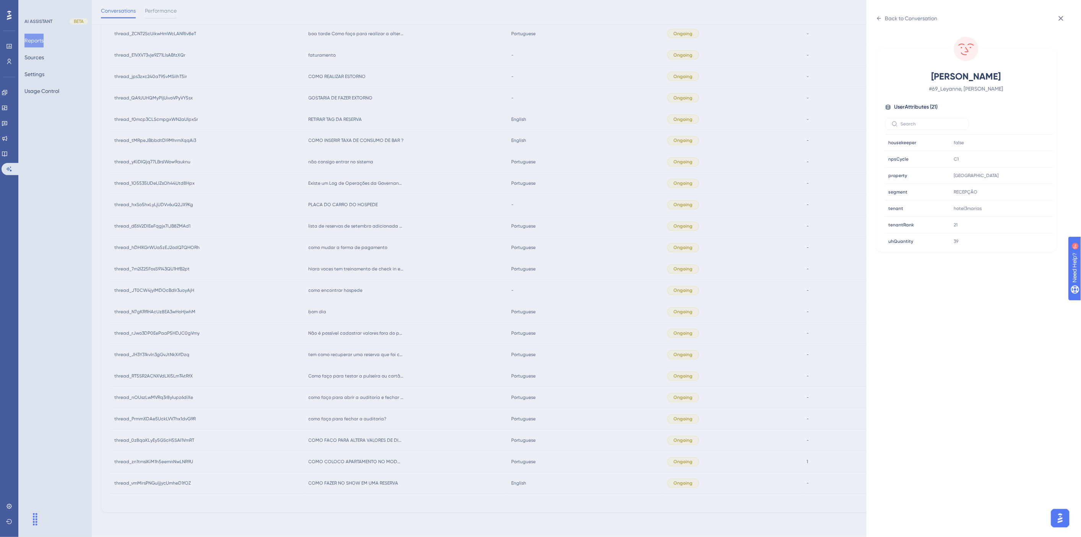
click at [434, 298] on div "Back to Conversation Leyanne, Evelyn # 69_Leyanne, Evelyn User Attributes ( 21 …" at bounding box center [540, 268] width 1081 height 537
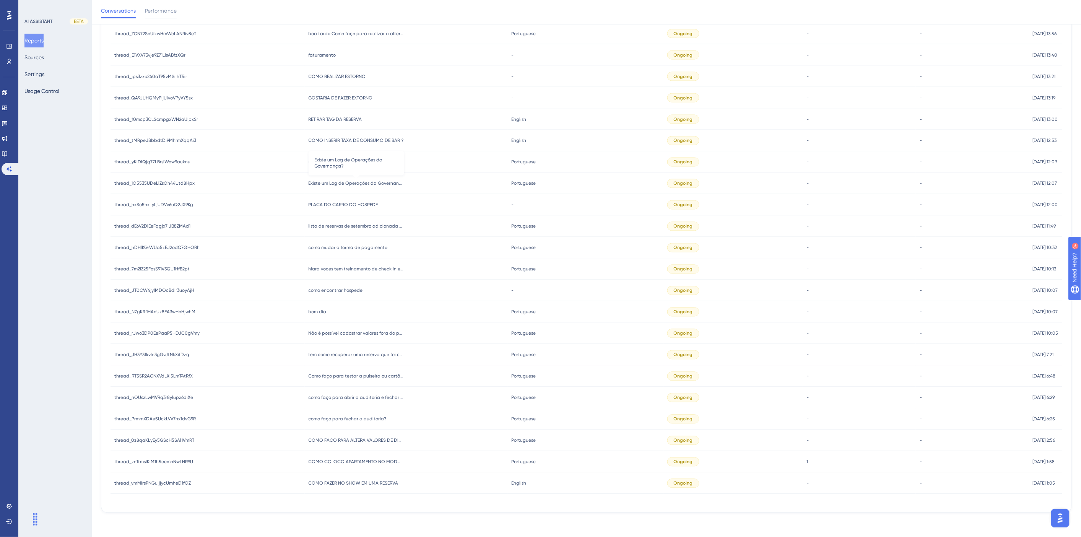
click at [363, 180] on span "Existe um Log de Operações da Governança?" at bounding box center [357, 183] width 96 height 6
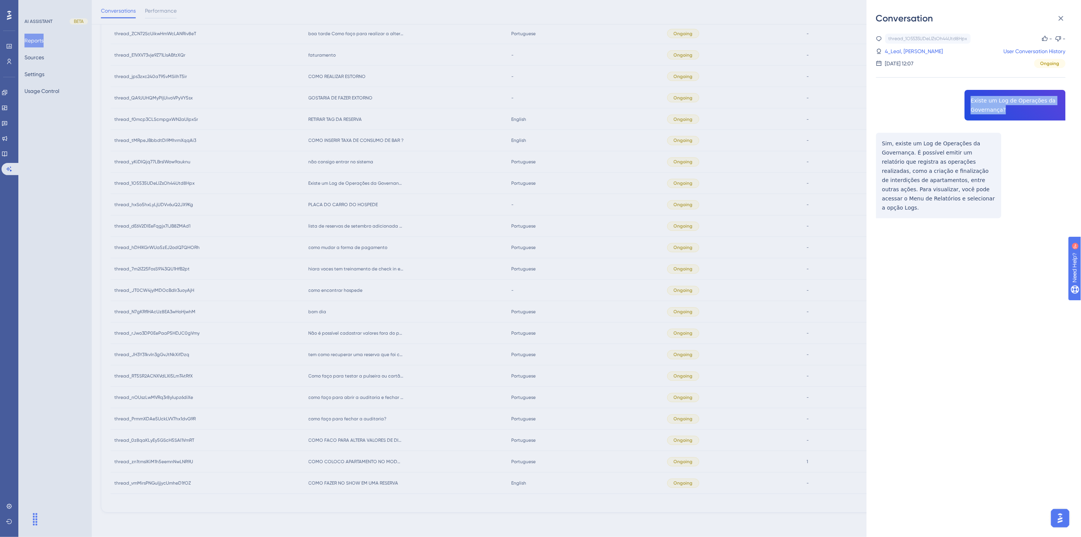
drag, startPoint x: 990, startPoint y: 110, endPoint x: 968, endPoint y: 101, distance: 24.0
click at [968, 101] on div "thread_1O5535UDeLlZsOh44Utd8Hpx Copy - - 4_Leal, Fernanda User Conversation His…" at bounding box center [971, 146] width 190 height 224
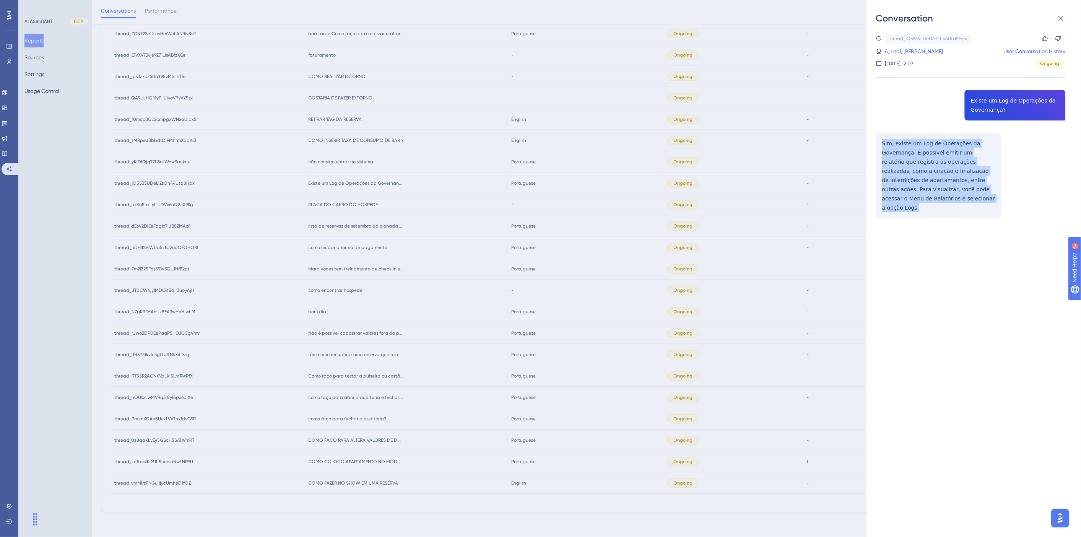
drag, startPoint x: 926, startPoint y: 201, endPoint x: 878, endPoint y: 143, distance: 75.2
click at [878, 143] on div "thread_1O5535UDeLlZsOh44Utd8Hpx Copy - - 4_Leal, Fernanda User Conversation His…" at bounding box center [971, 146] width 190 height 224
click at [911, 53] on link "4_Leal, Fernanda" at bounding box center [914, 51] width 58 height 9
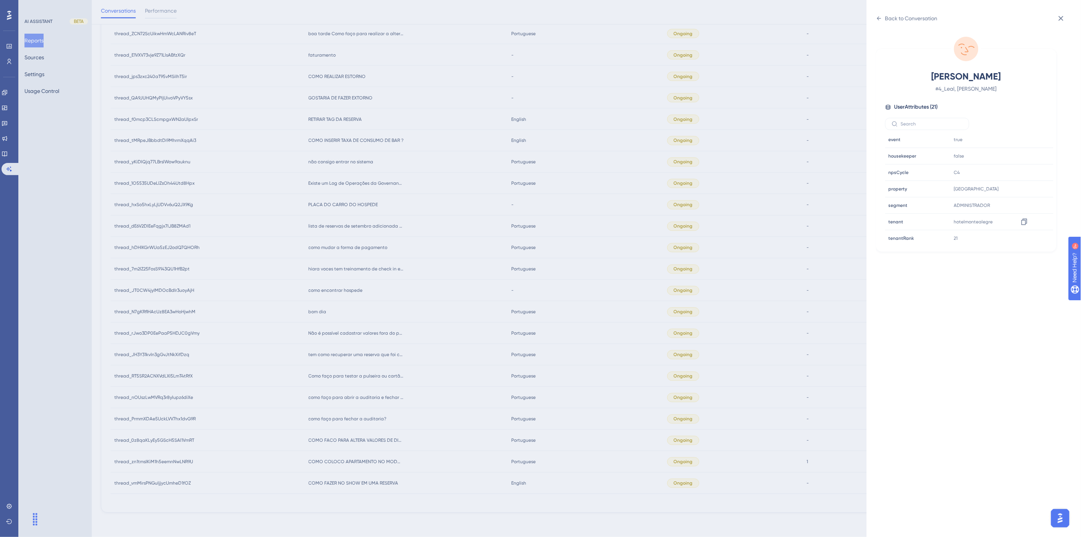
scroll to position [233, 0]
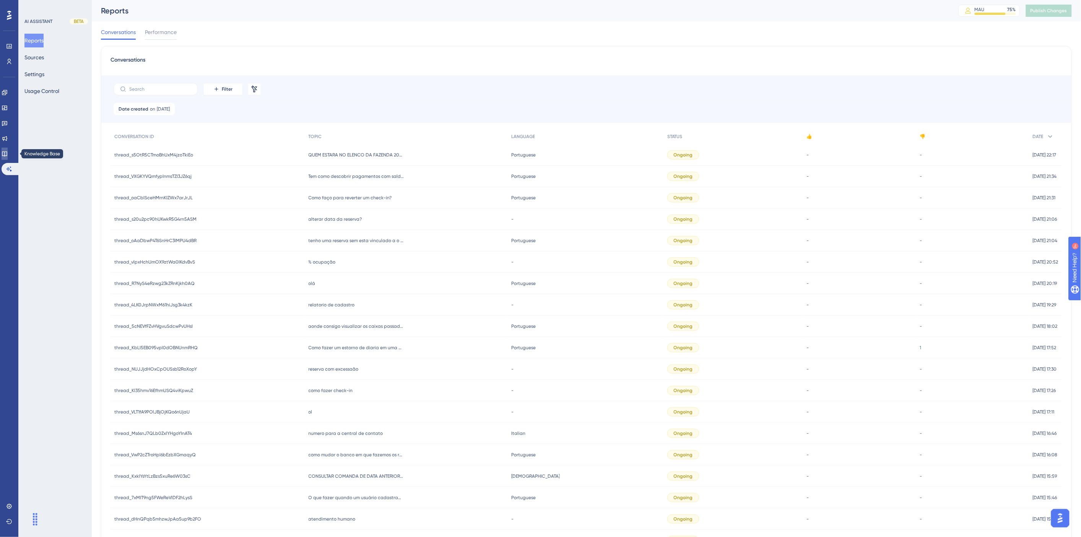
click at [4, 156] on link at bounding box center [5, 154] width 6 height 12
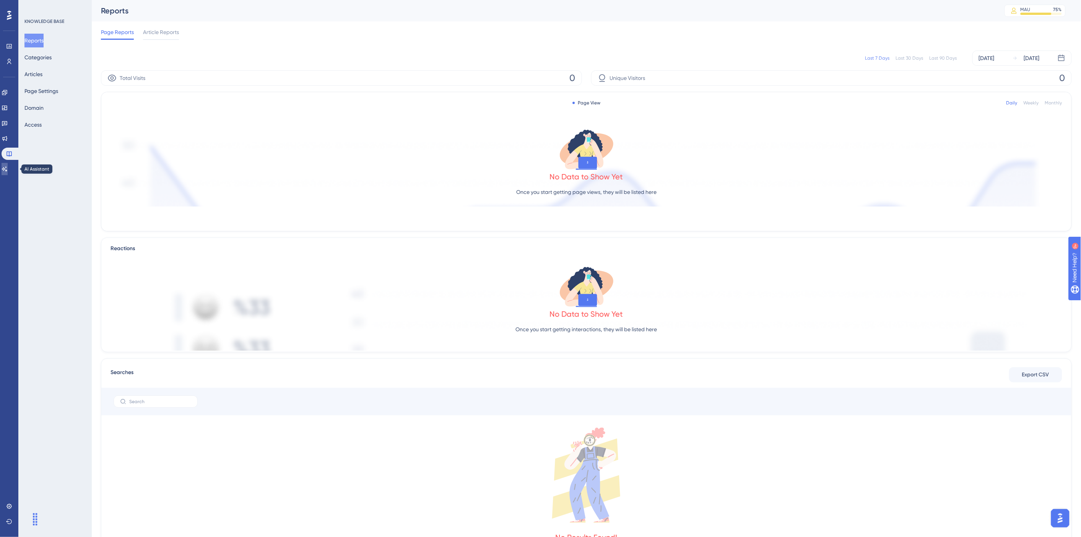
click at [7, 169] on icon at bounding box center [4, 168] width 5 height 5
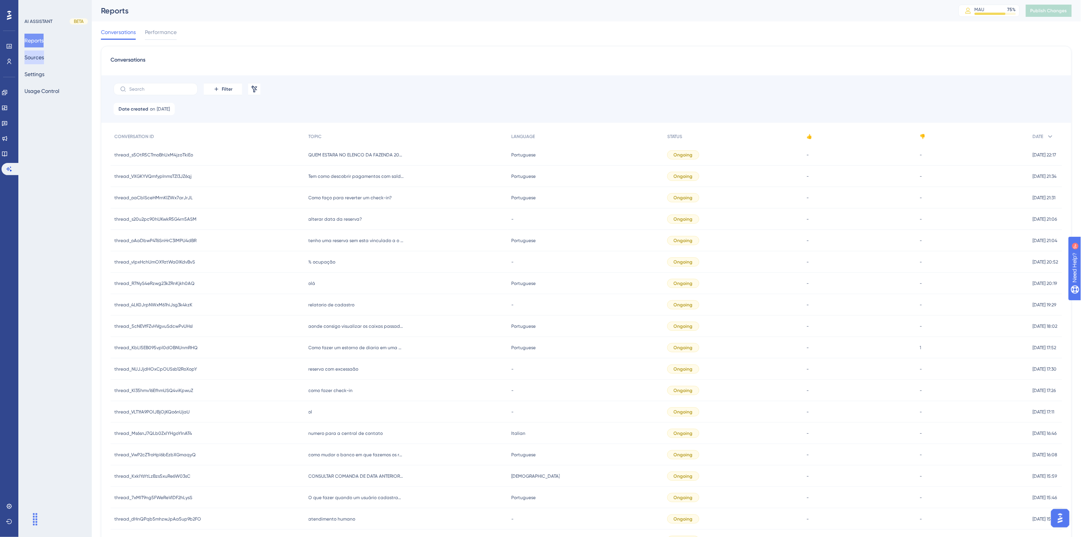
click at [43, 54] on button "Sources" at bounding box center [34, 57] width 20 height 14
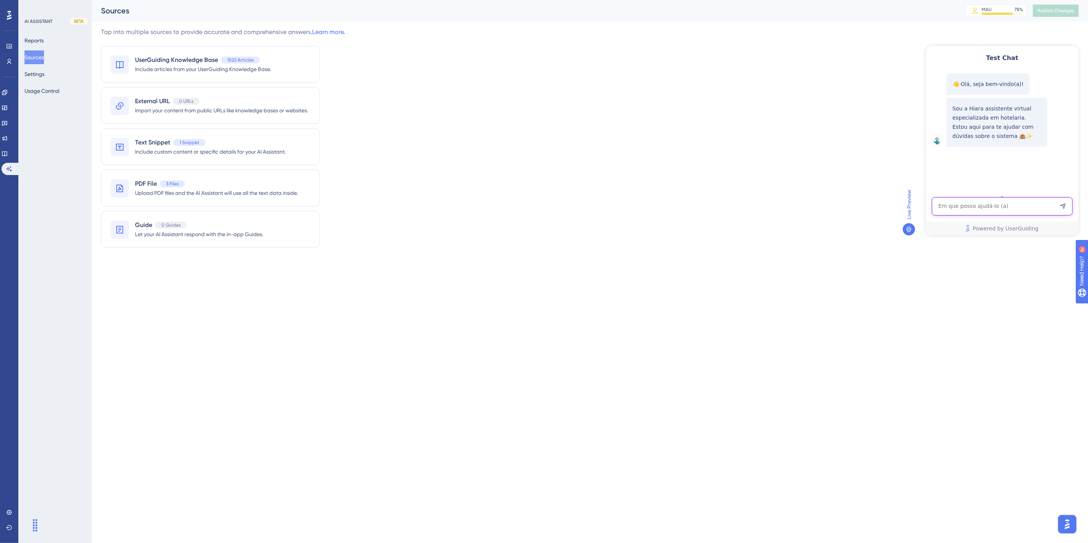
click at [986, 207] on textarea "AI Assistant Text Input" at bounding box center [1001, 206] width 141 height 18
paste textarea "eu preciso saber quem loberou a uh de vago sulo para vago limpo"
type textarea "eu preciso saber quem loberou a uh de vago sulo para vago limpo"
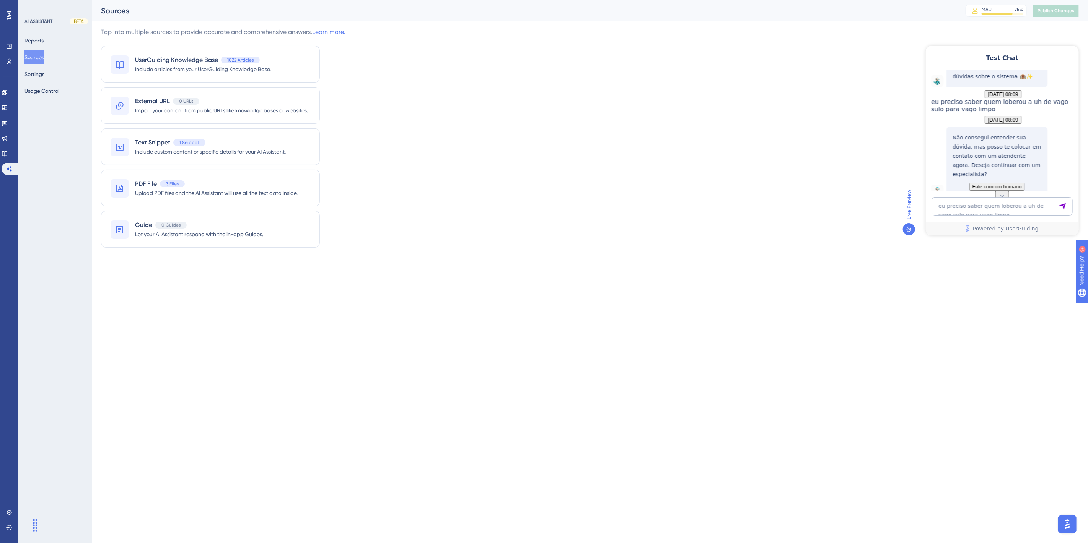
scroll to position [100, 0]
